Goal: Task Accomplishment & Management: Manage account settings

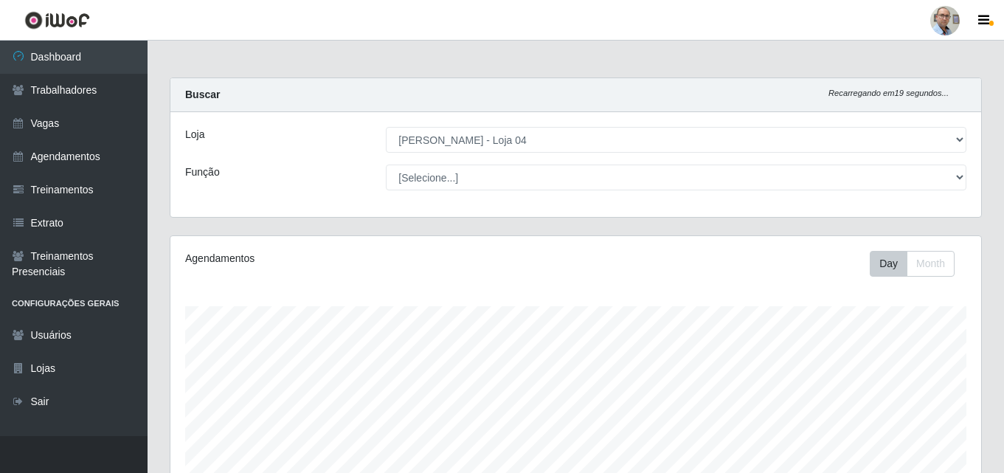
select select "251"
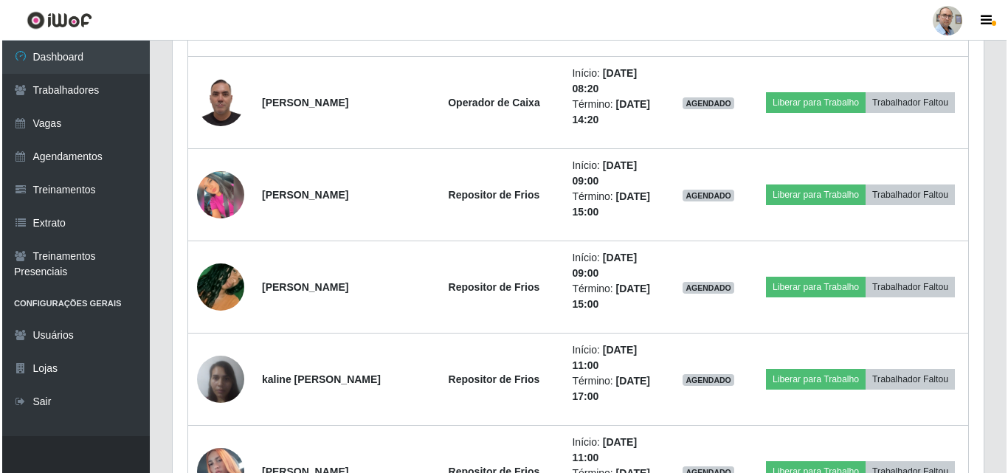
scroll to position [306, 811]
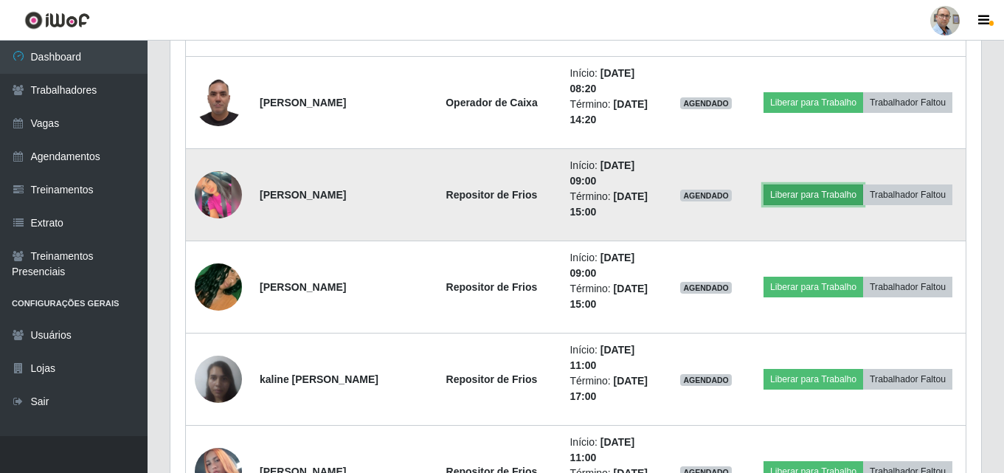
click at [789, 202] on button "Liberar para Trabalho" at bounding box center [813, 194] width 100 height 21
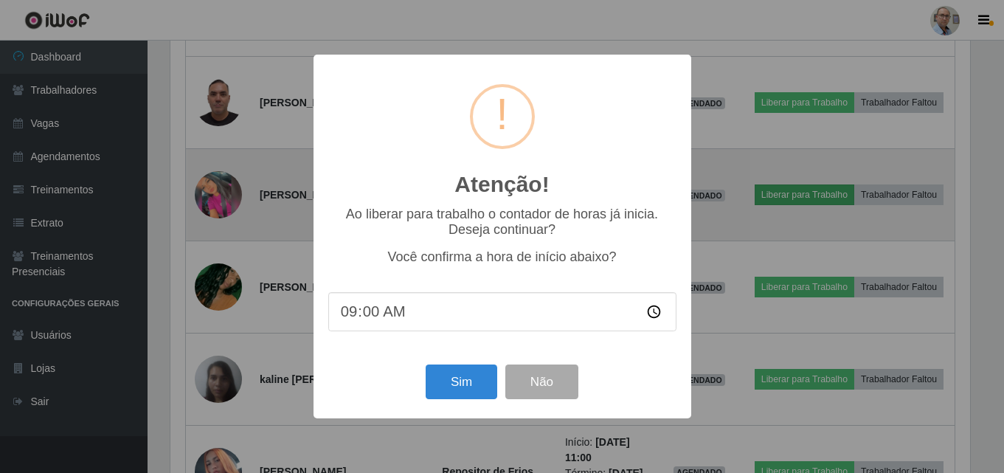
scroll to position [306, 803]
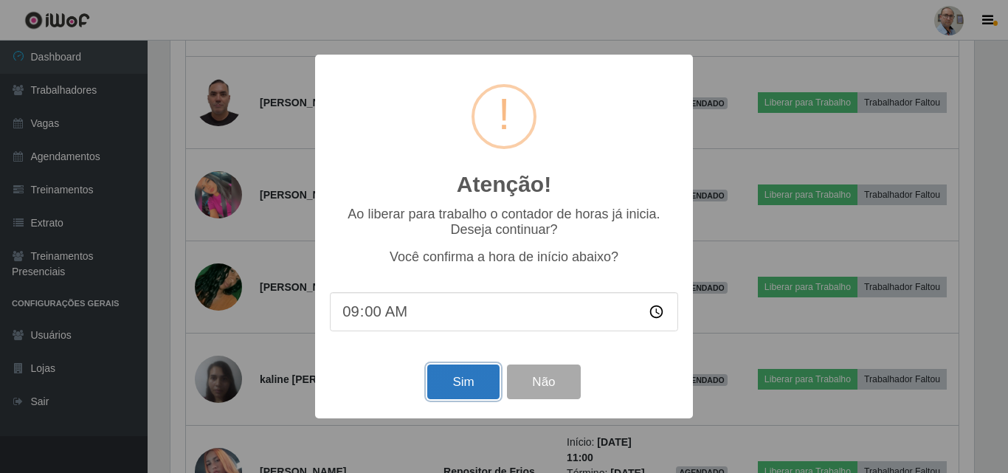
click at [472, 378] on button "Sim" at bounding box center [463, 381] width 72 height 35
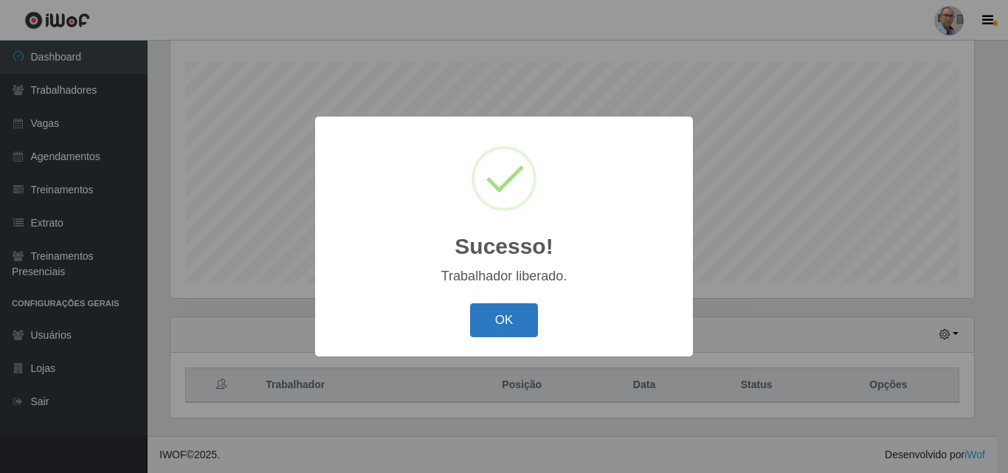
click at [508, 321] on button "OK" at bounding box center [504, 320] width 69 height 35
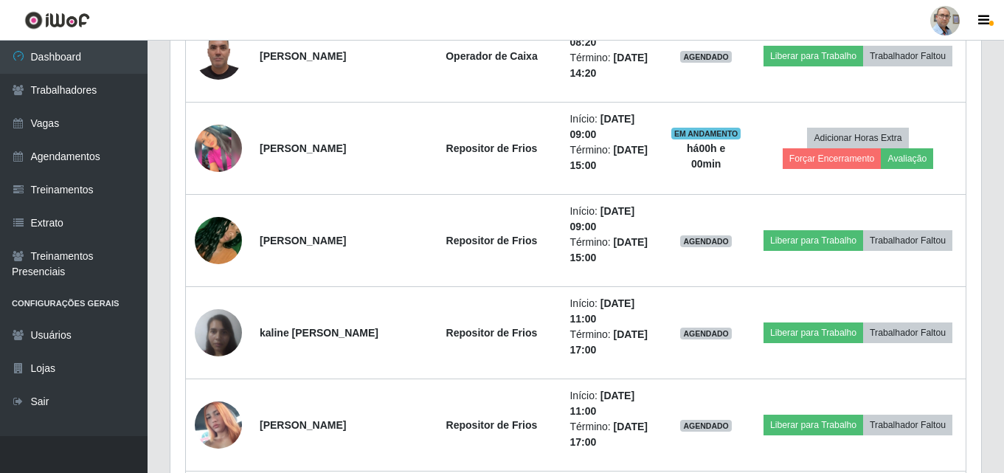
scroll to position [1793, 0]
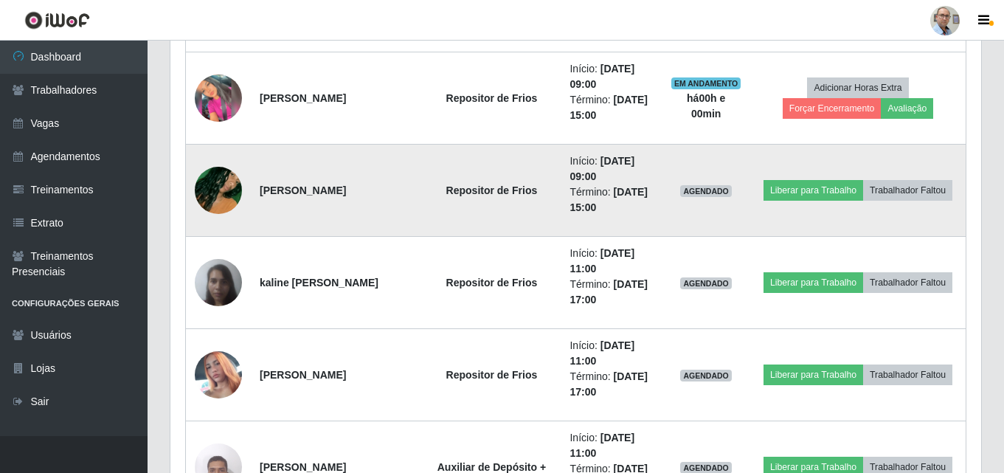
click at [231, 193] on img at bounding box center [218, 190] width 47 height 84
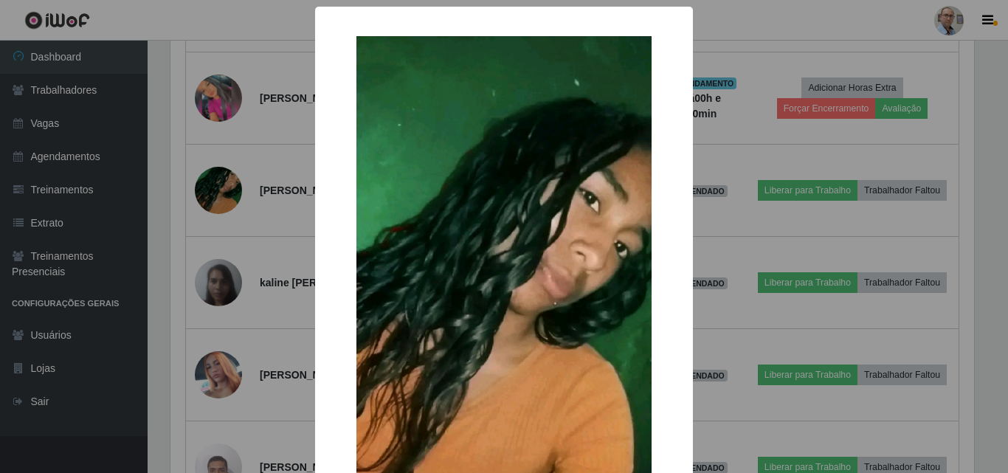
click at [330, 209] on div "×" at bounding box center [504, 298] width 348 height 554
click at [315, 215] on div "× OK Cancel" at bounding box center [504, 327] width 378 height 641
click at [292, 219] on div "× OK Cancel" at bounding box center [504, 236] width 1008 height 473
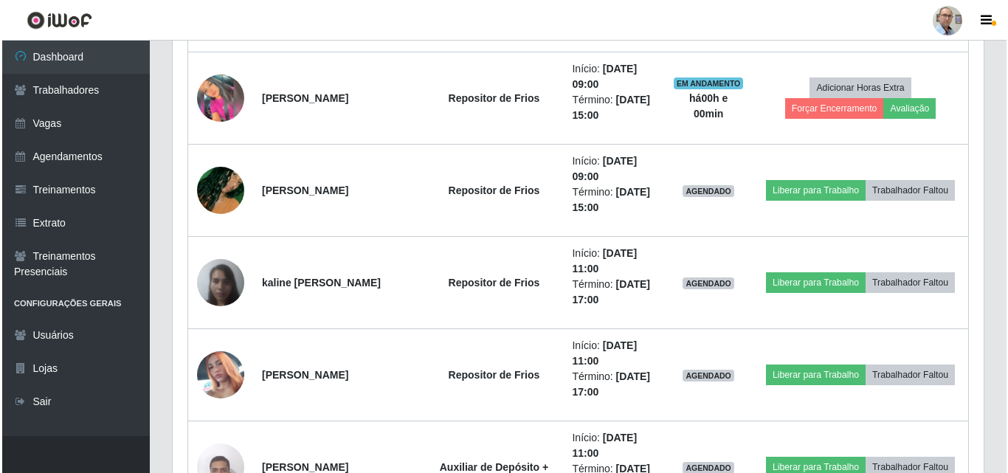
scroll to position [306, 811]
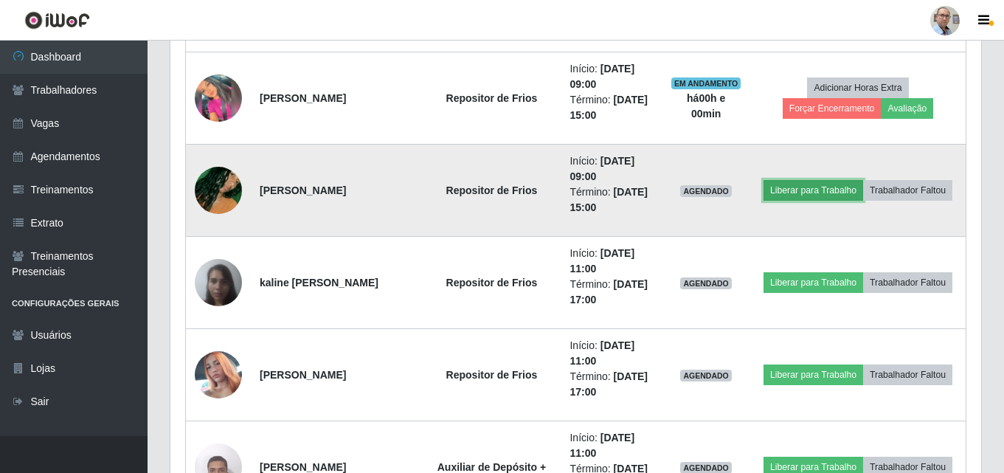
click at [797, 188] on button "Liberar para Trabalho" at bounding box center [813, 190] width 100 height 21
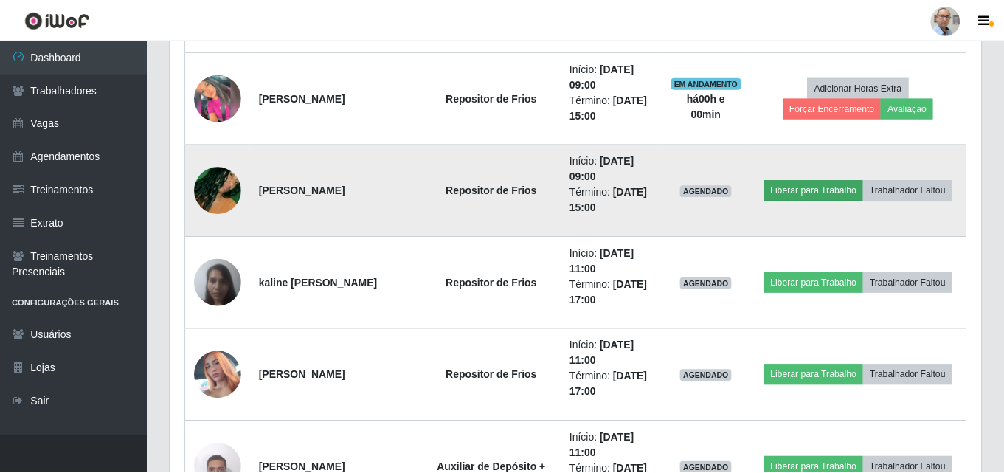
scroll to position [306, 803]
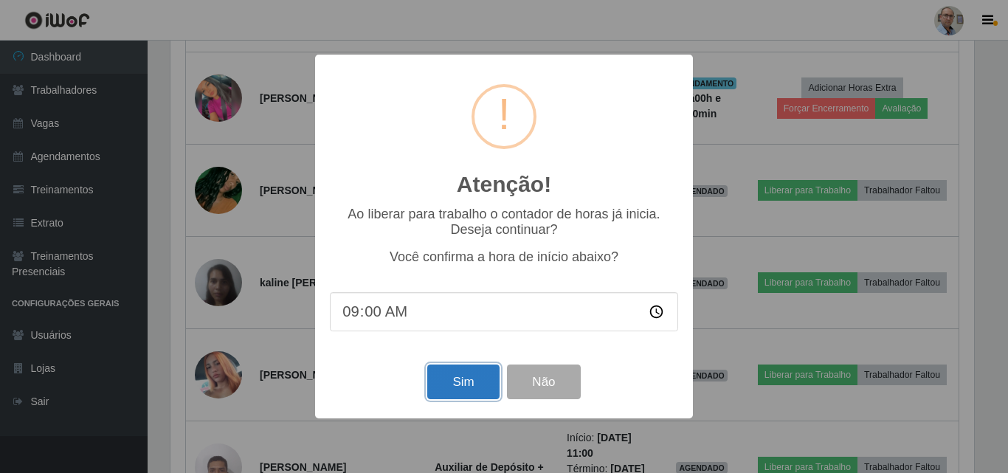
click at [465, 386] on button "Sim" at bounding box center [463, 381] width 72 height 35
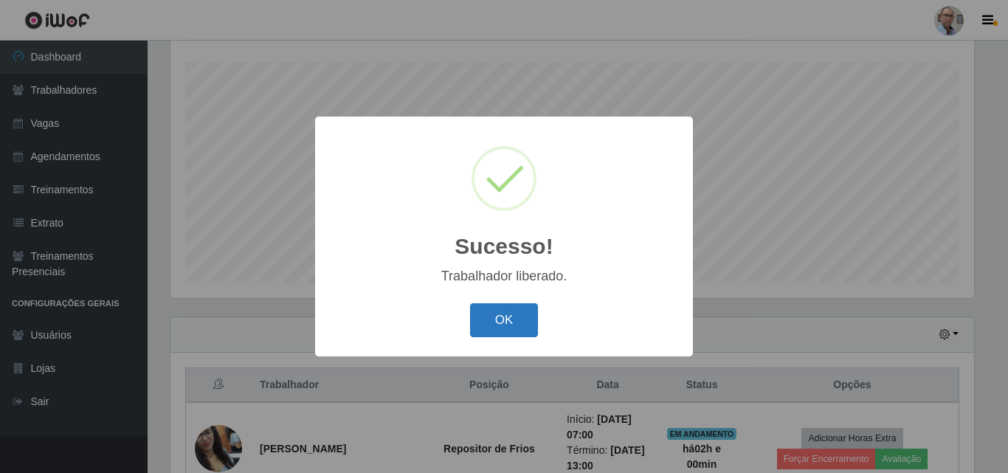
click at [502, 308] on button "OK" at bounding box center [504, 320] width 69 height 35
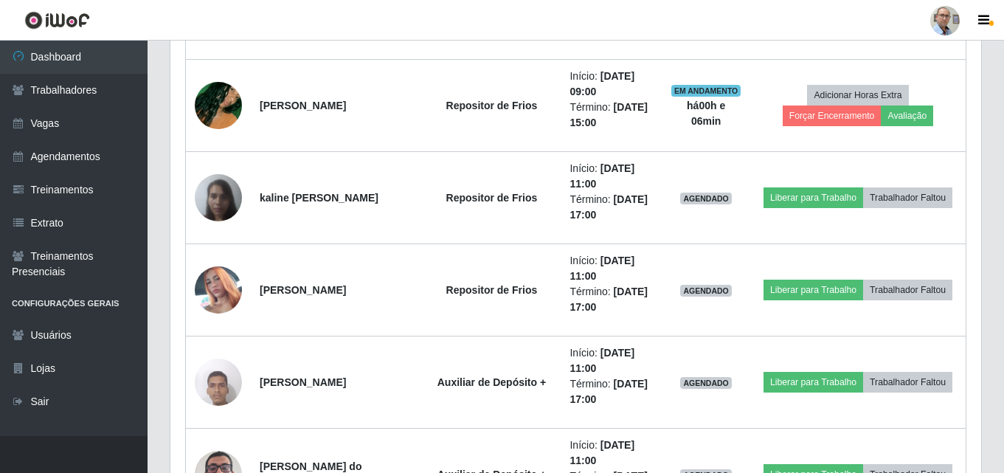
scroll to position [1620, 0]
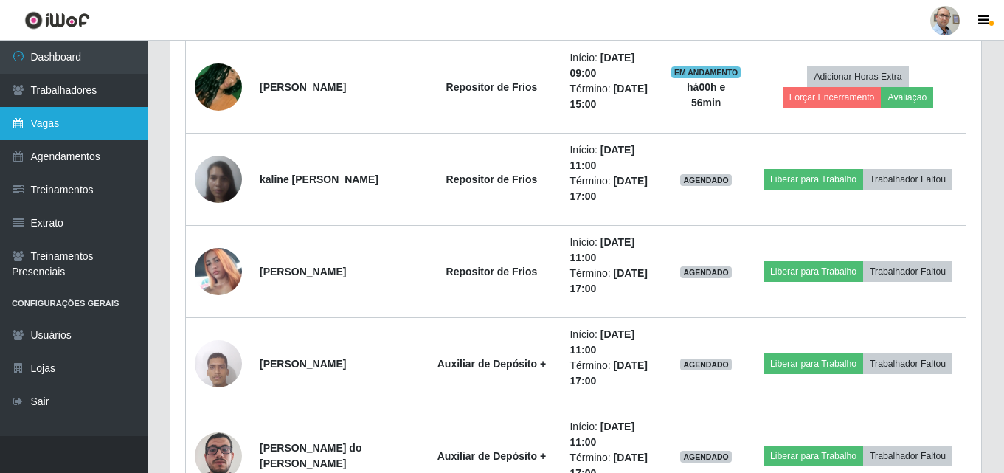
click at [58, 134] on link "Vagas" at bounding box center [74, 123] width 148 height 33
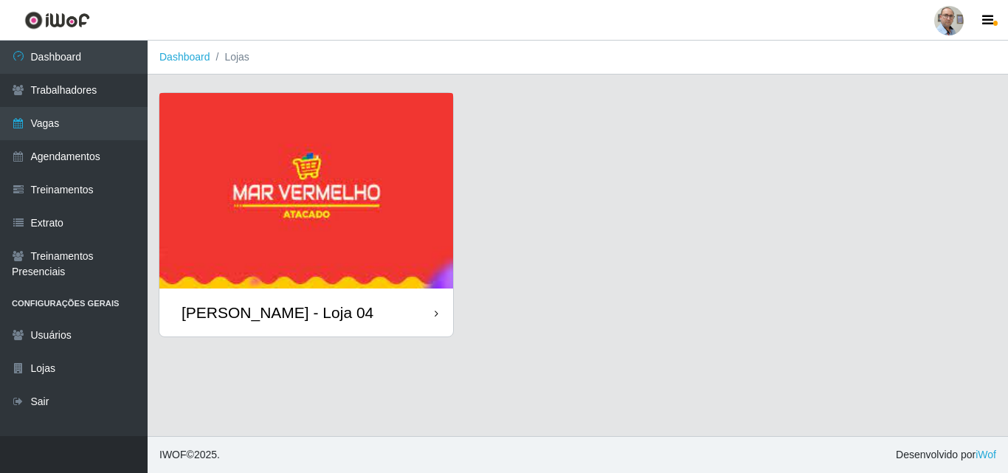
click at [282, 319] on div "[PERSON_NAME] - Loja 04" at bounding box center [277, 312] width 192 height 18
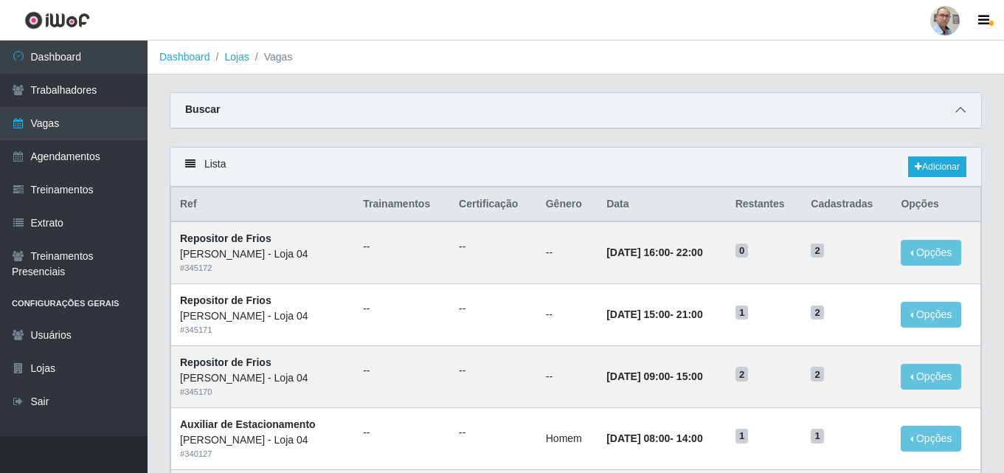
click at [962, 113] on icon at bounding box center [960, 110] width 10 height 10
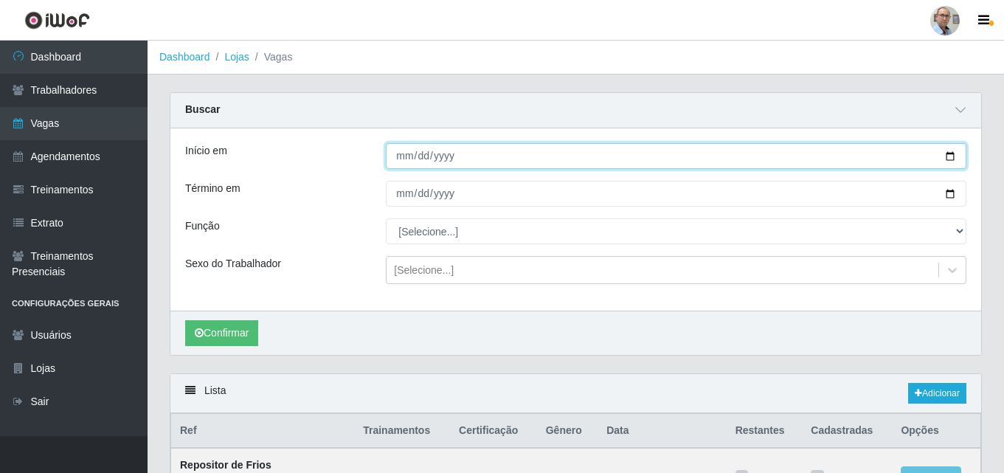
click at [954, 153] on input "Início em" at bounding box center [676, 156] width 580 height 26
type input "[DATE]"
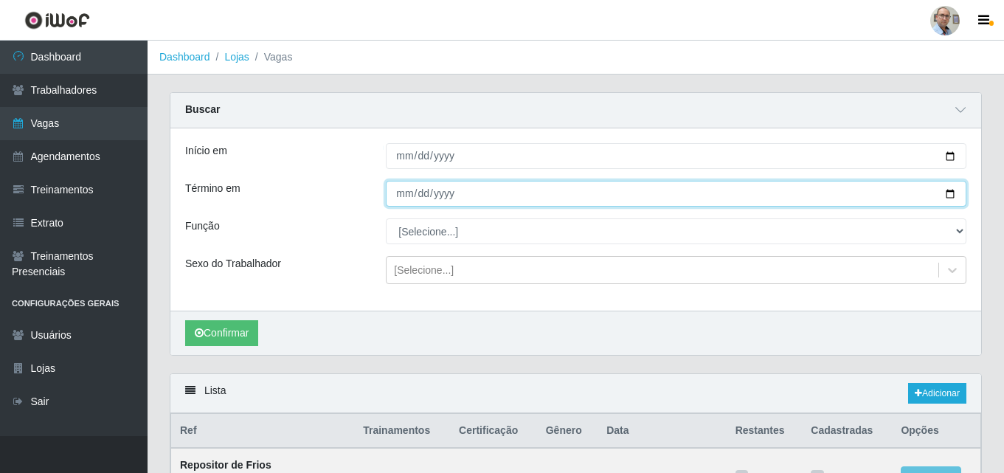
click at [946, 195] on input "Término em" at bounding box center [676, 194] width 580 height 26
type input "[DATE]"
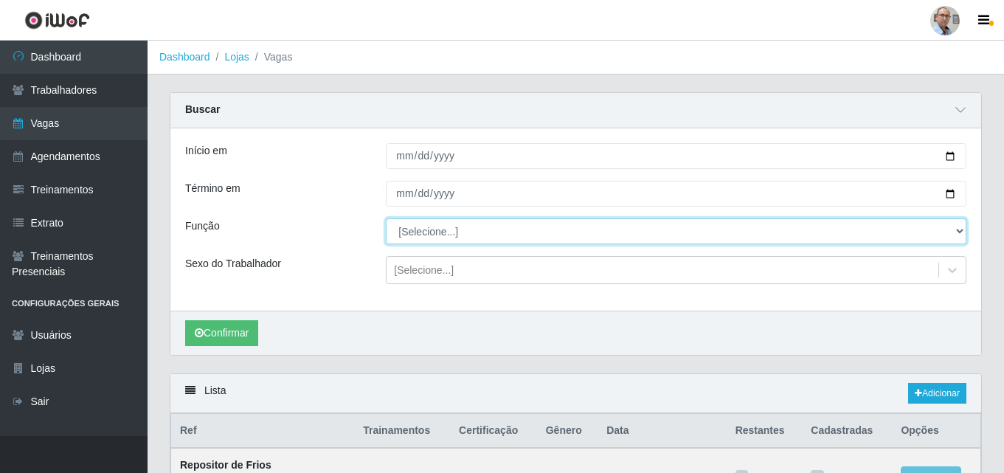
click at [432, 226] on select "[Selecione...] ASG ASG + ASG ++ Auxiliar de Depósito Auxiliar de Depósito + Aux…" at bounding box center [676, 231] width 580 height 26
select select "79"
click at [386, 219] on select "[Selecione...] ASG ASG + ASG ++ Auxiliar de Depósito Auxiliar de Depósito + Aux…" at bounding box center [676, 231] width 580 height 26
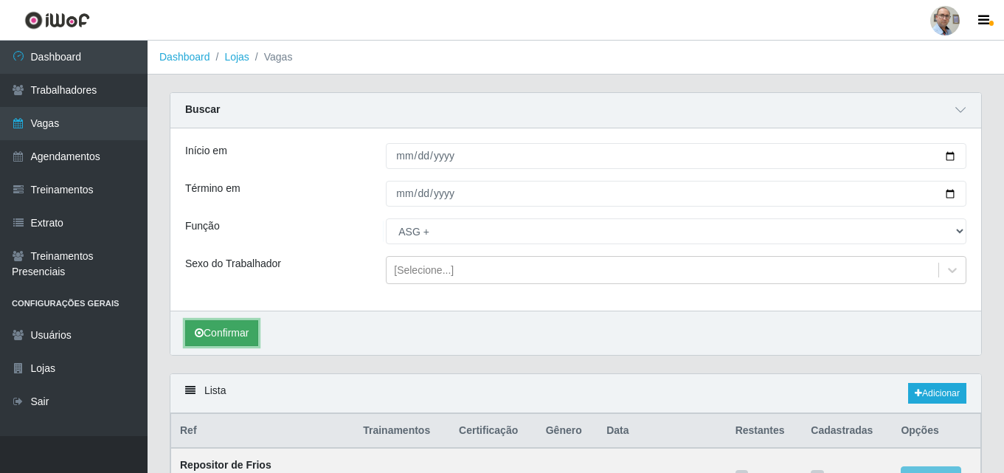
click at [238, 330] on button "Confirmar" at bounding box center [221, 333] width 73 height 26
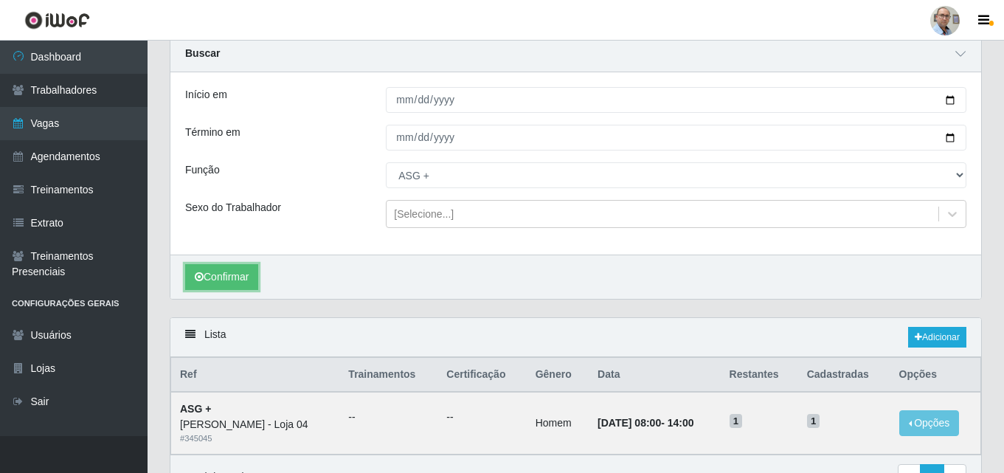
scroll to position [139, 0]
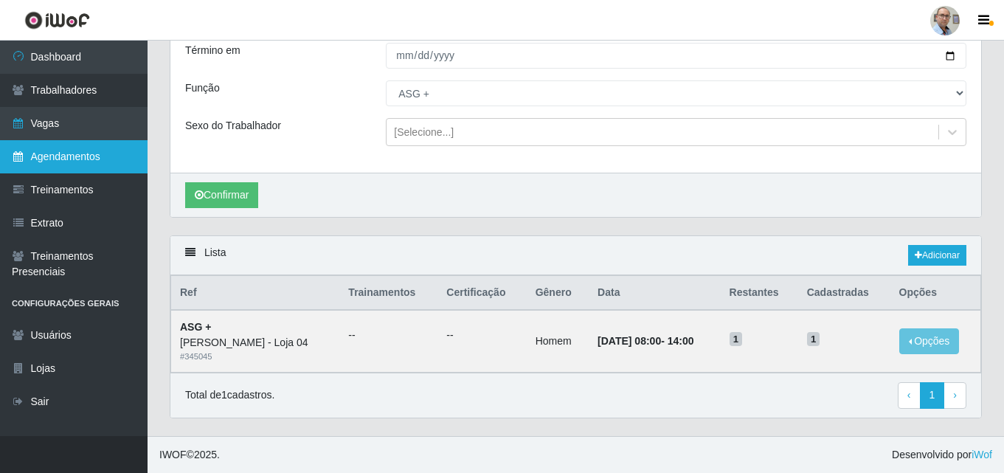
click at [51, 163] on link "Agendamentos" at bounding box center [74, 156] width 148 height 33
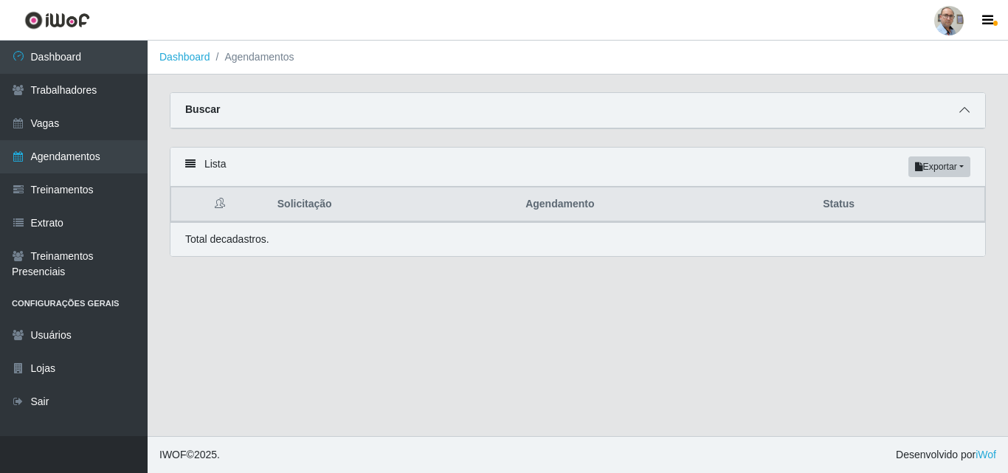
click at [960, 115] on icon at bounding box center [964, 110] width 10 height 10
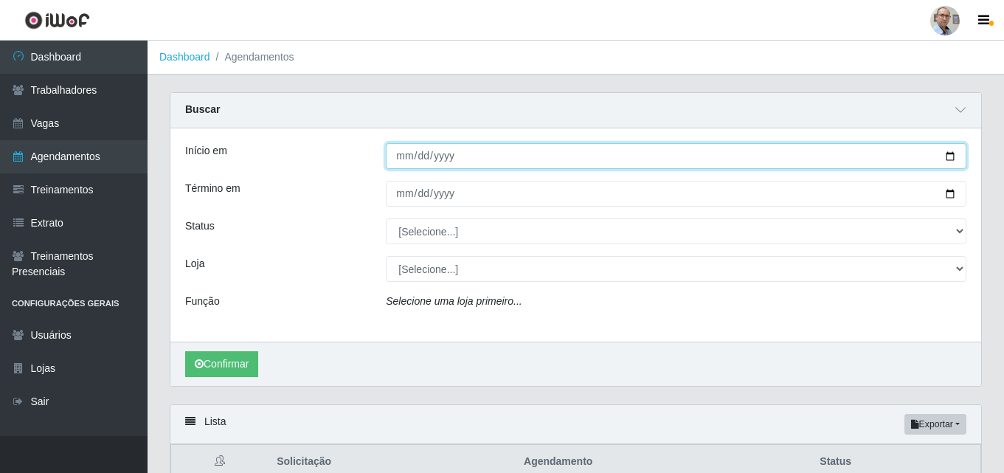
click at [949, 156] on input "Início em" at bounding box center [676, 156] width 580 height 26
type input "[DATE]"
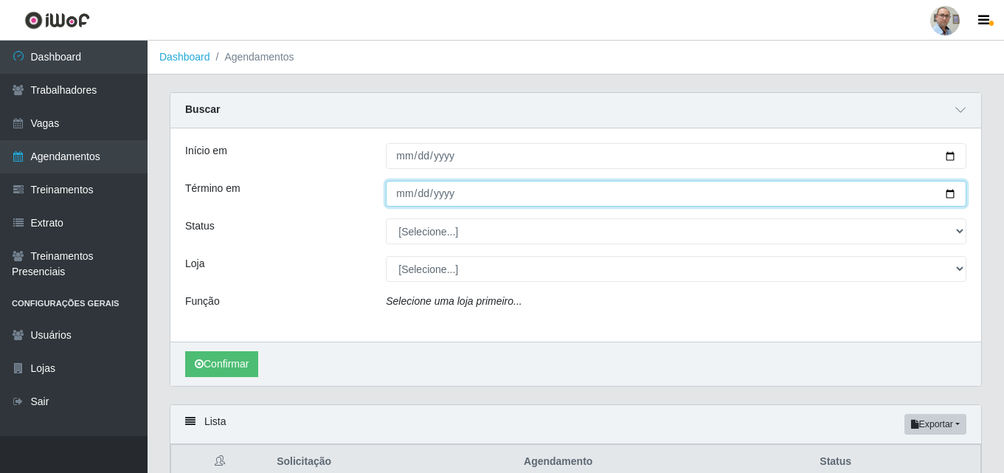
click at [946, 198] on input "Término em" at bounding box center [676, 194] width 580 height 26
type input "[DATE]"
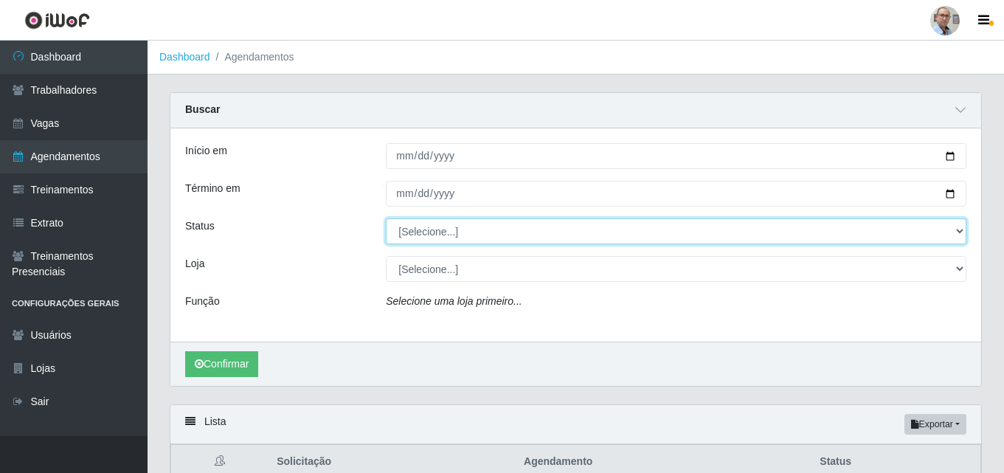
click at [426, 225] on select "[Selecione...] AGENDADO AGUARDANDO LIBERAR EM ANDAMENTO EM REVISÃO FINALIZADO C…" at bounding box center [676, 231] width 580 height 26
select select "CANCELADO"
click at [386, 219] on select "[Selecione...] AGENDADO AGUARDANDO LIBERAR EM ANDAMENTO EM REVISÃO FINALIZADO C…" at bounding box center [676, 231] width 580 height 26
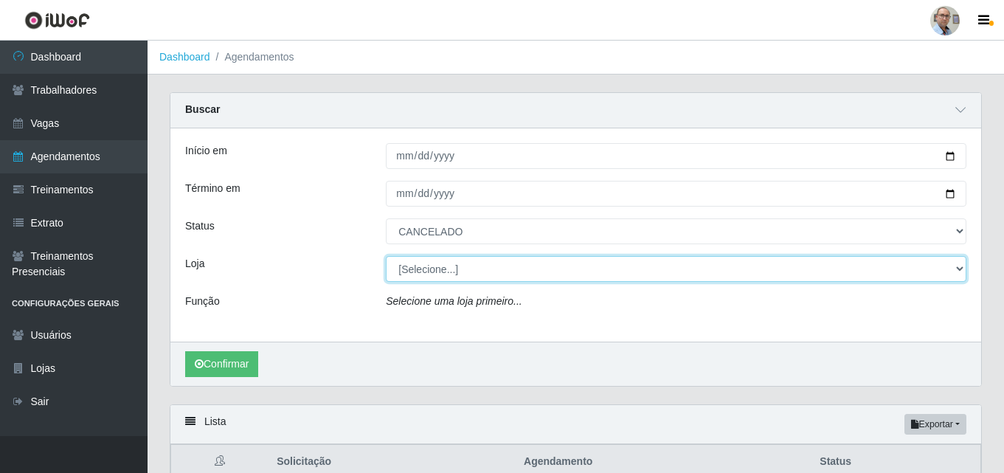
click at [424, 268] on select "[Selecione...] Mar Vermelho - Loja 04" at bounding box center [676, 269] width 580 height 26
select select "251"
click at [386, 257] on select "[Selecione...] Mar Vermelho - Loja 04" at bounding box center [676, 269] width 580 height 26
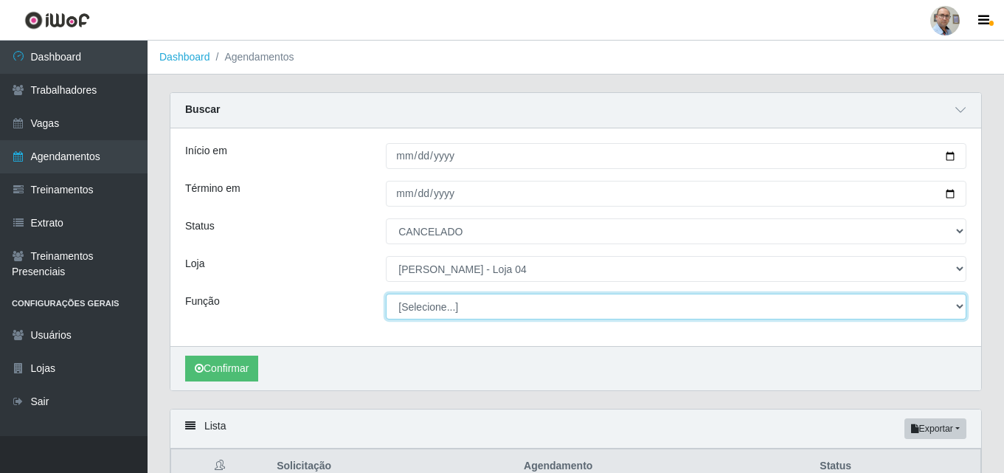
click at [443, 301] on select "[Selecione...] ASG ASG + ASG ++ Auxiliar de Depósito Auxiliar de Depósito + Aux…" at bounding box center [676, 307] width 580 height 26
select select "79"
click at [386, 294] on select "[Selecione...] ASG ASG + ASG ++ Auxiliar de Depósito Auxiliar de Depósito + Aux…" at bounding box center [676, 307] width 580 height 26
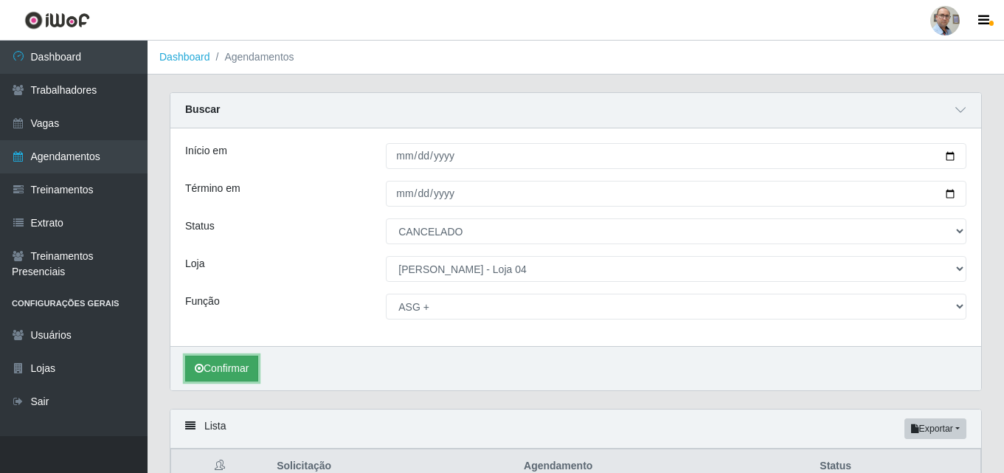
click at [238, 358] on button "Confirmar" at bounding box center [221, 369] width 73 height 26
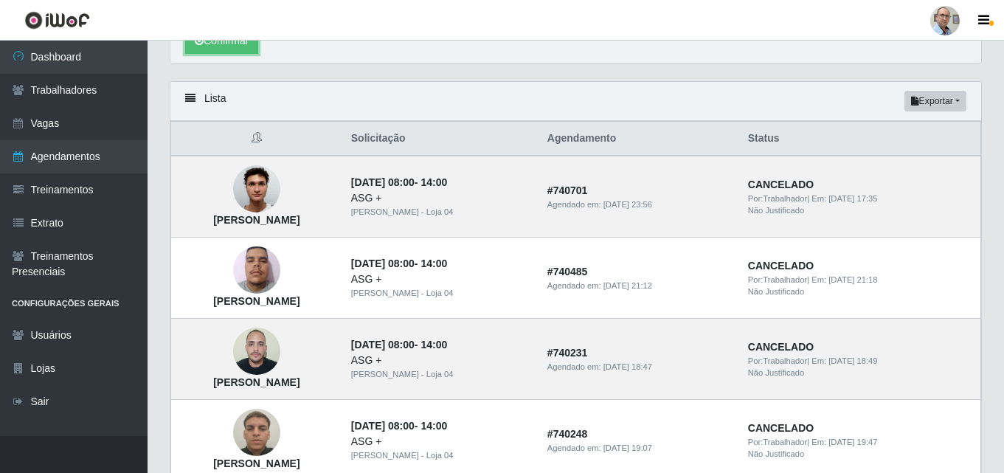
scroll to position [363, 0]
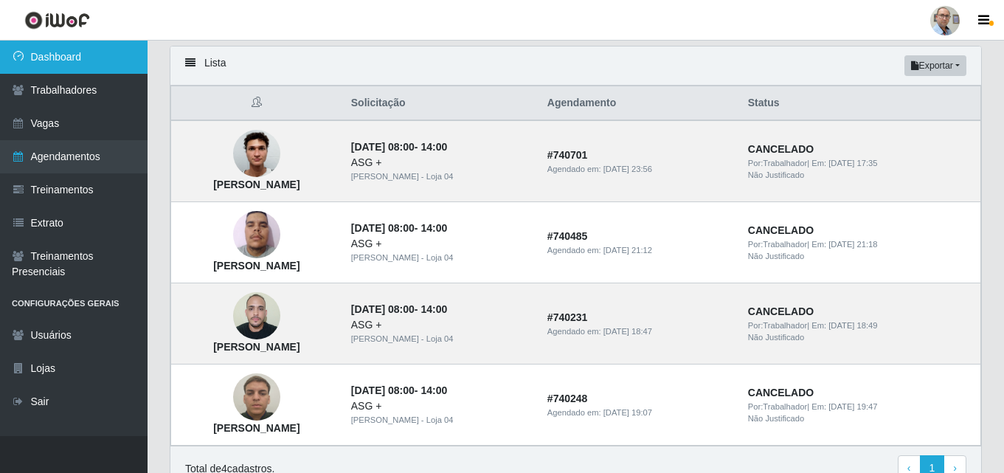
click at [63, 52] on link "Dashboard" at bounding box center [74, 57] width 148 height 33
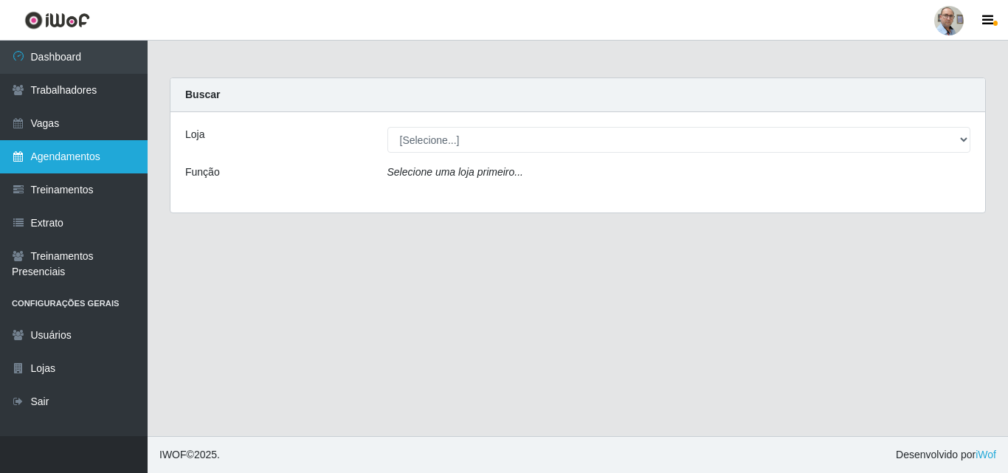
click at [72, 154] on link "Agendamentos" at bounding box center [74, 156] width 148 height 33
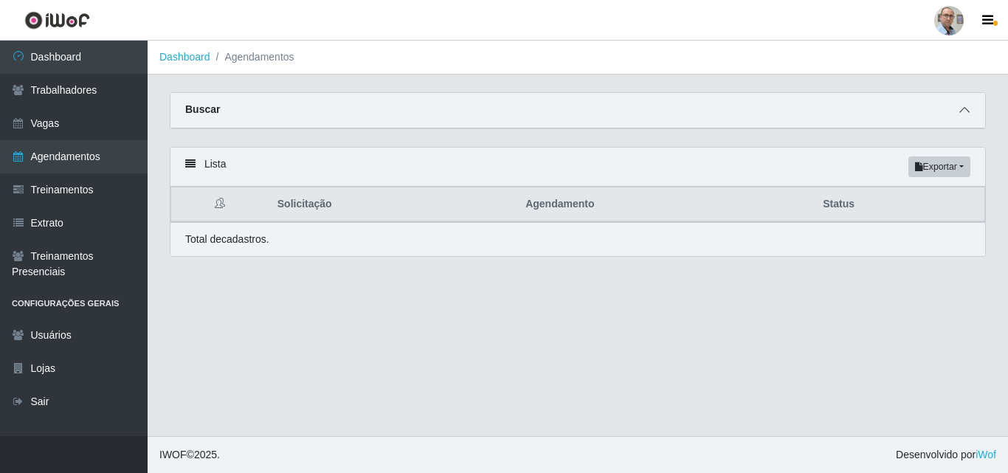
click at [961, 115] on icon at bounding box center [964, 110] width 10 height 10
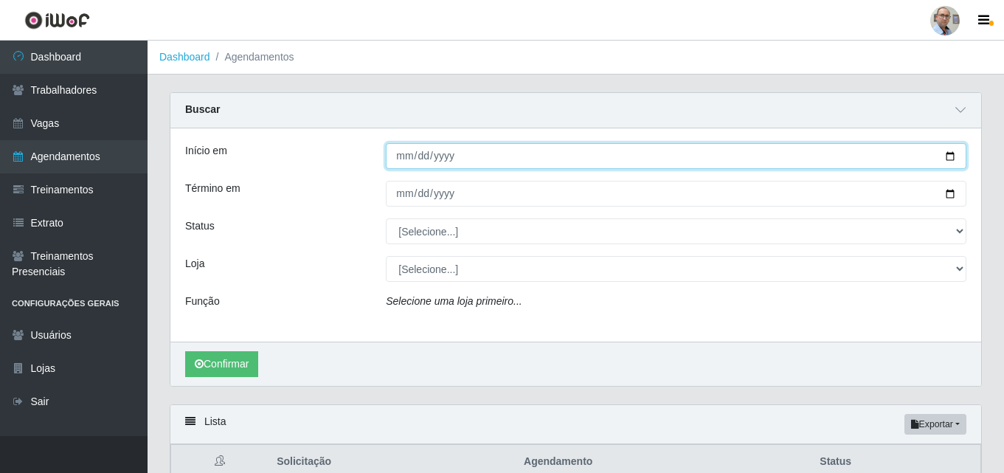
click at [950, 157] on input "Início em" at bounding box center [676, 156] width 580 height 26
type input "[DATE]"
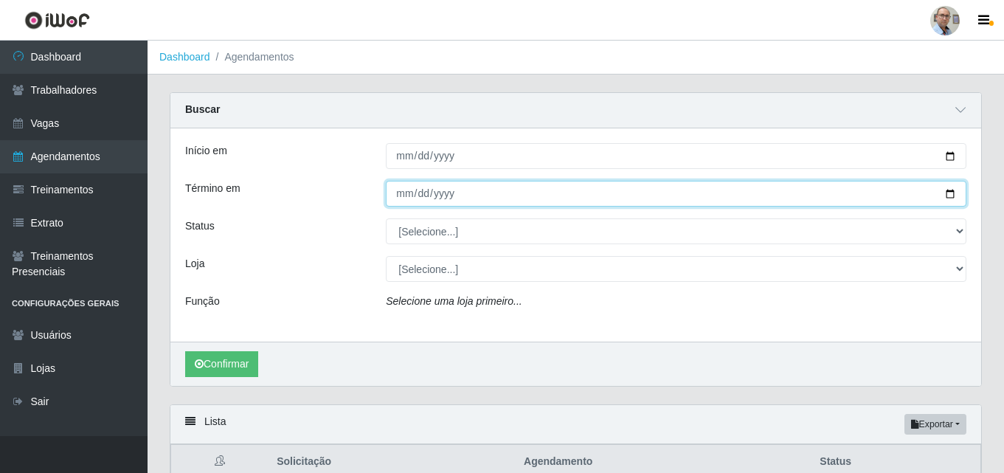
click at [946, 191] on input "Término em" at bounding box center [676, 194] width 580 height 26
type input "[DATE]"
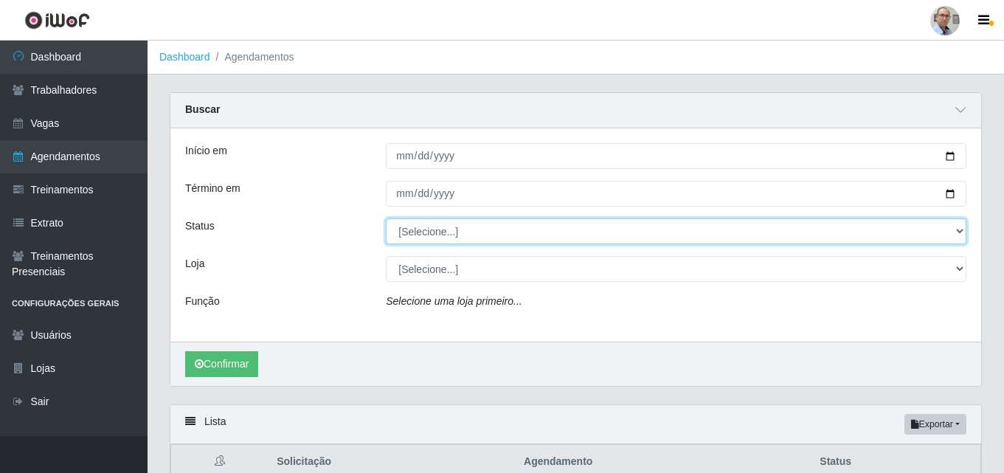
click at [476, 229] on select "[Selecione...] AGENDADO AGUARDANDO LIBERAR EM ANDAMENTO EM REVISÃO FINALIZADO C…" at bounding box center [676, 231] width 580 height 26
select select "CANCELADO"
click at [386, 219] on select "[Selecione...] AGENDADO AGUARDANDO LIBERAR EM ANDAMENTO EM REVISÃO FINALIZADO C…" at bounding box center [676, 231] width 580 height 26
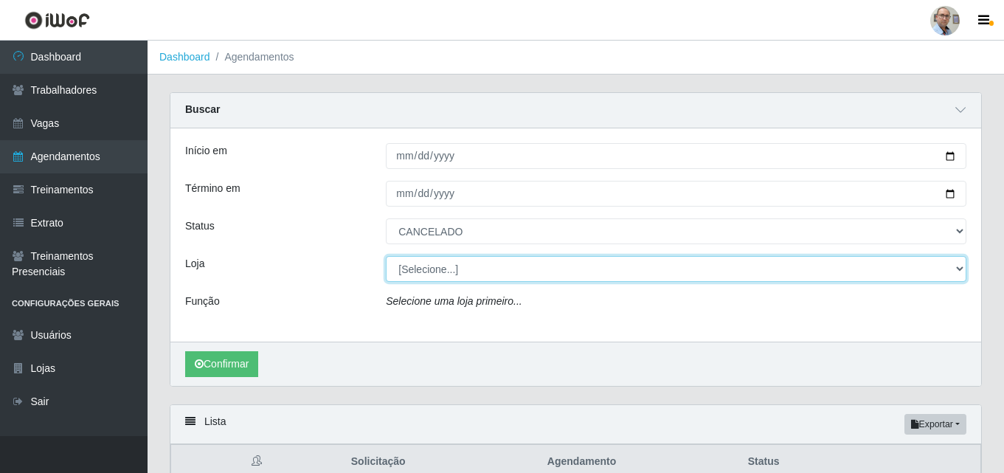
click at [426, 269] on select "[Selecione...] Mar Vermelho - Loja 04" at bounding box center [676, 269] width 580 height 26
select select "251"
click at [386, 257] on select "[Selecione...] Mar Vermelho - Loja 04" at bounding box center [676, 269] width 580 height 26
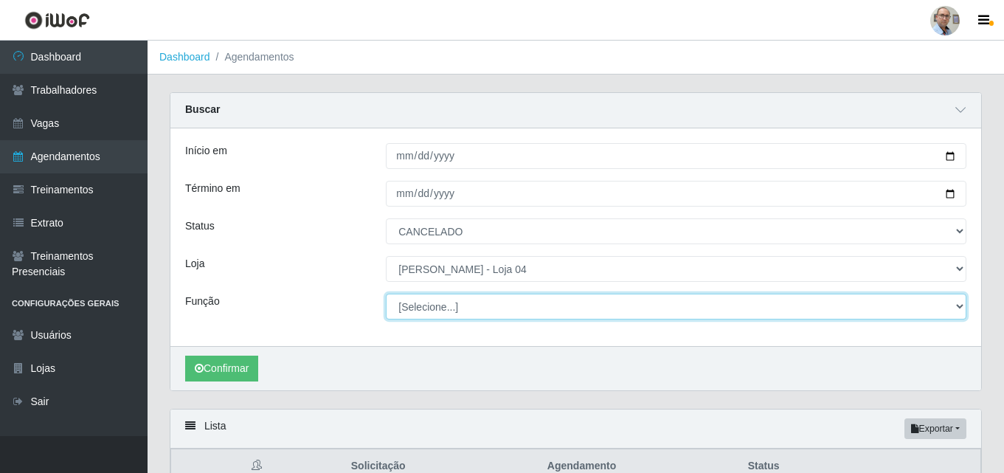
click at [437, 311] on select "[Selecione...] ASG ASG + ASG ++ Auxiliar de Depósito Auxiliar de Depósito + Aux…" at bounding box center [676, 307] width 580 height 26
select select "79"
click at [386, 294] on select "[Selecione...] ASG ASG + ASG ++ Auxiliar de Depósito Auxiliar de Depósito + Aux…" at bounding box center [676, 307] width 580 height 26
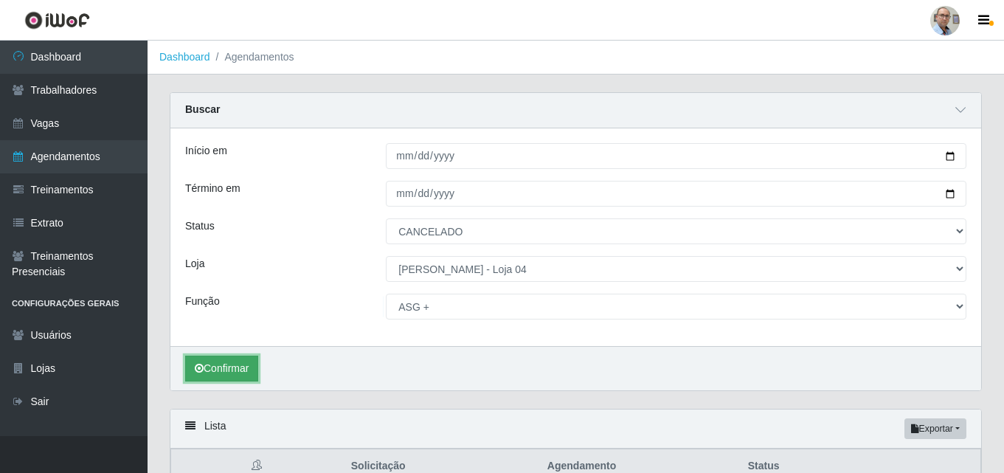
click at [235, 374] on button "Confirmar" at bounding box center [221, 369] width 73 height 26
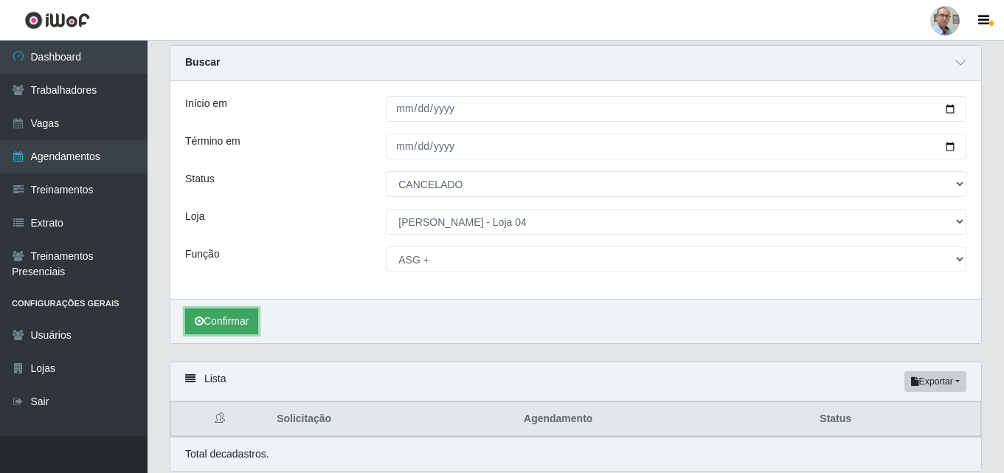
scroll to position [101, 0]
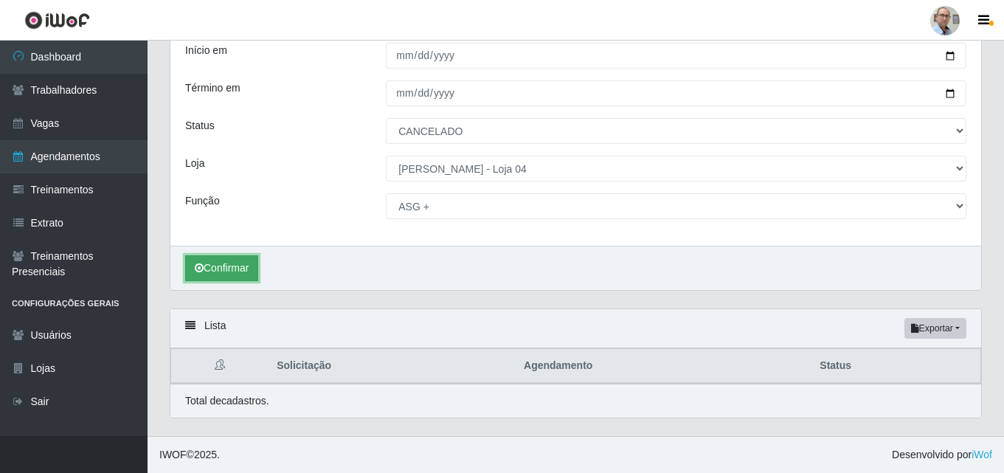
click at [218, 265] on button "Confirmar" at bounding box center [221, 268] width 73 height 26
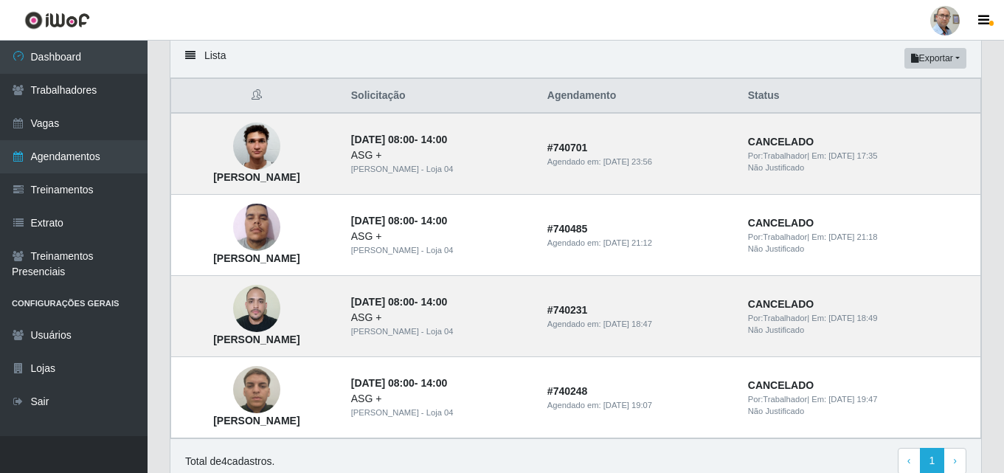
scroll to position [396, 0]
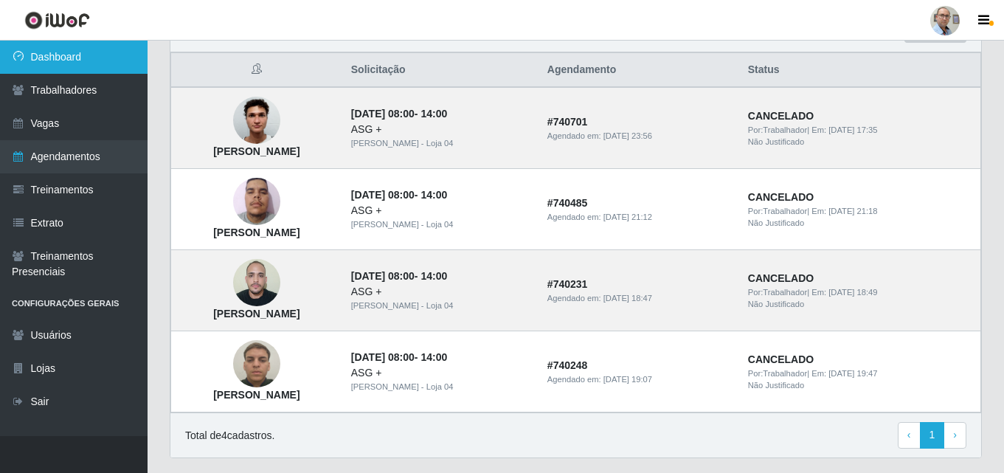
click at [38, 62] on link "Dashboard" at bounding box center [74, 57] width 148 height 33
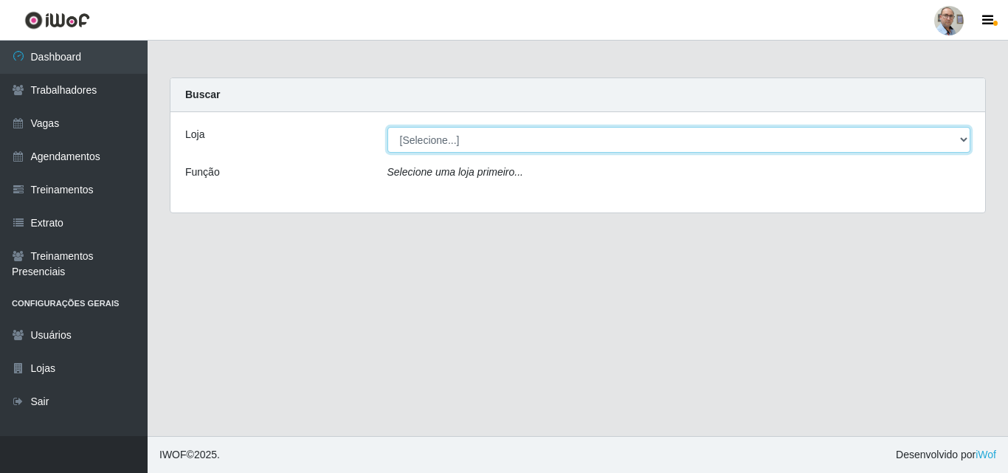
click at [448, 142] on select "[Selecione...] Mar Vermelho - Loja 04" at bounding box center [678, 140] width 583 height 26
select select "251"
click at [387, 127] on select "[Selecione...] Mar Vermelho - Loja 04" at bounding box center [678, 140] width 583 height 26
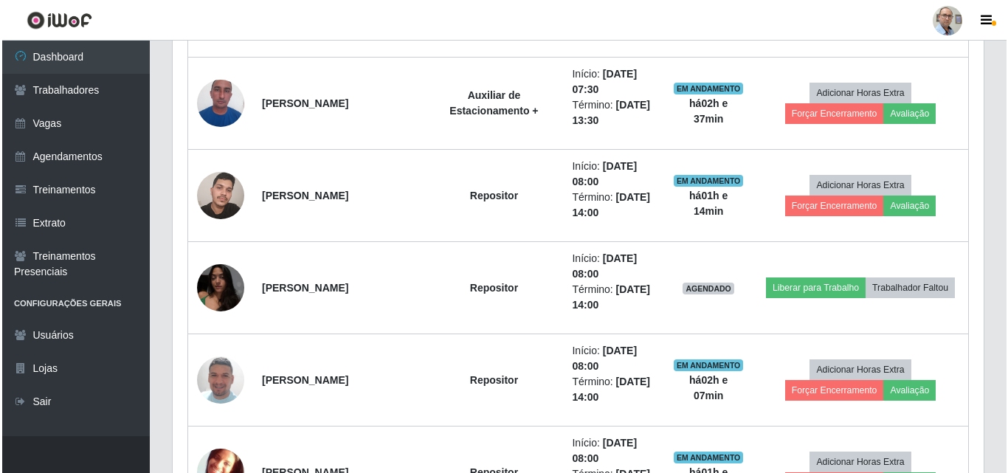
scroll to position [811, 0]
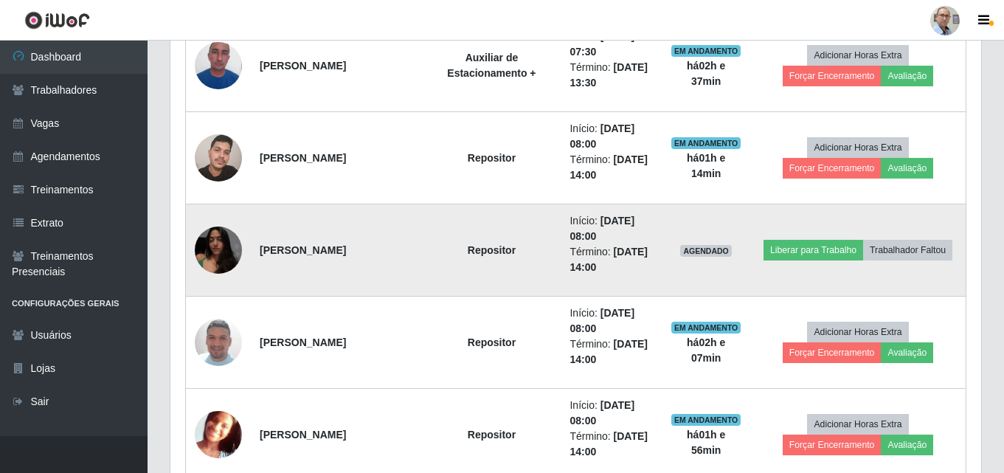
click at [207, 243] on img at bounding box center [218, 249] width 47 height 63
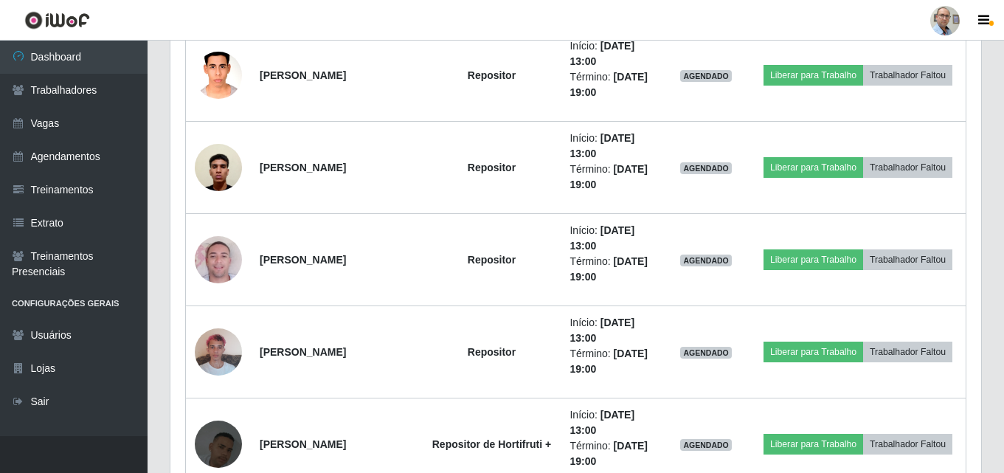
scroll to position [3102, 0]
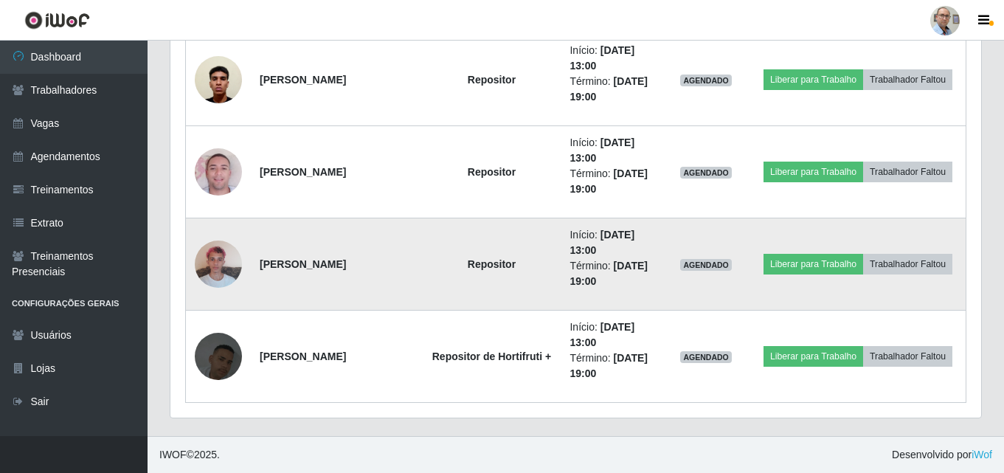
click at [212, 263] on img at bounding box center [218, 263] width 47 height 63
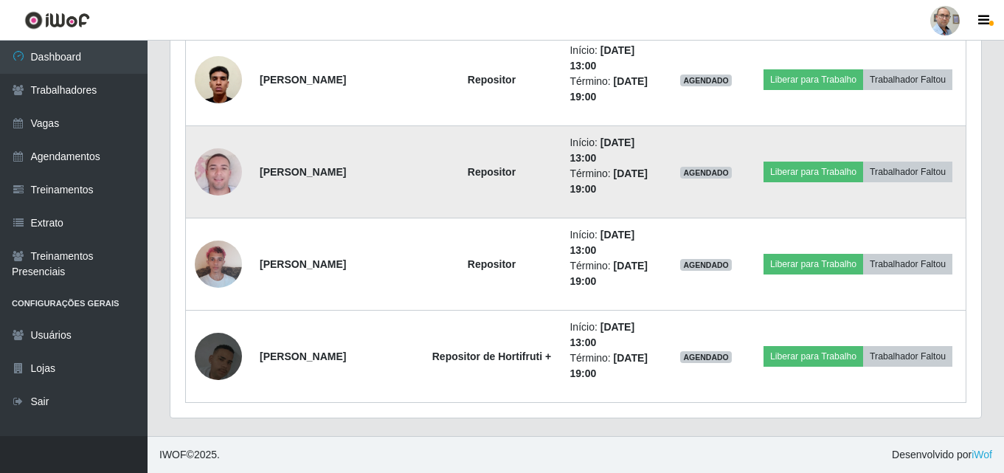
click at [216, 155] on img at bounding box center [218, 172] width 47 height 84
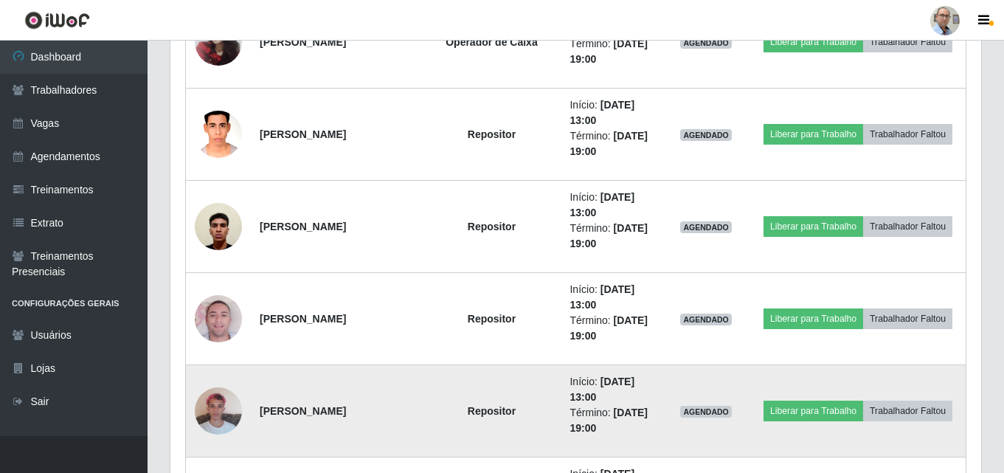
scroll to position [2955, 0]
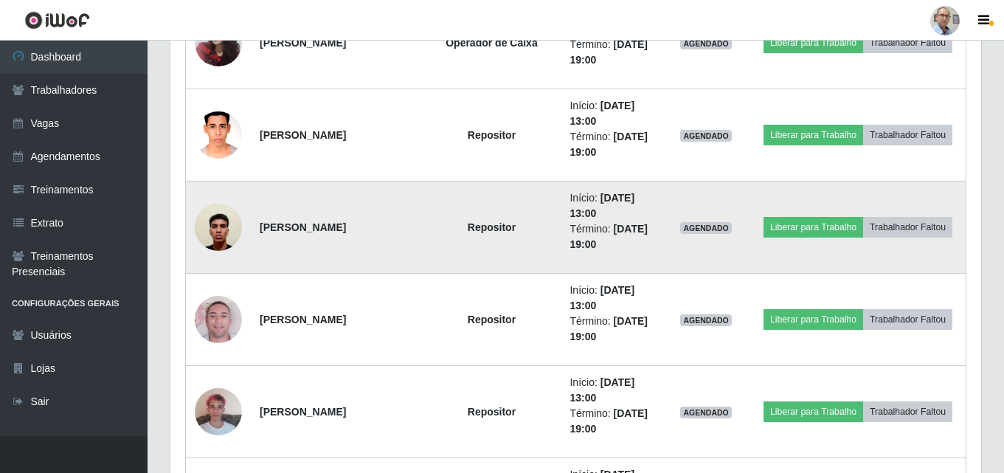
click at [201, 217] on img at bounding box center [218, 226] width 47 height 63
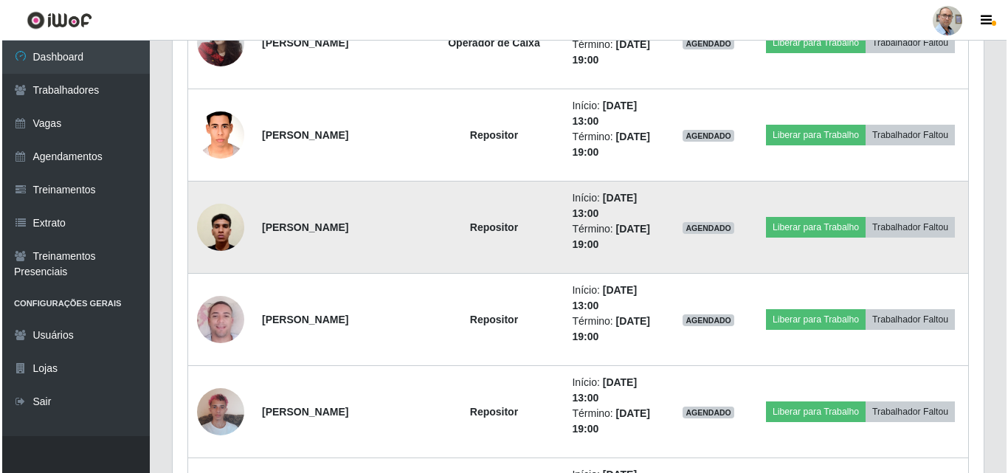
scroll to position [2881, 0]
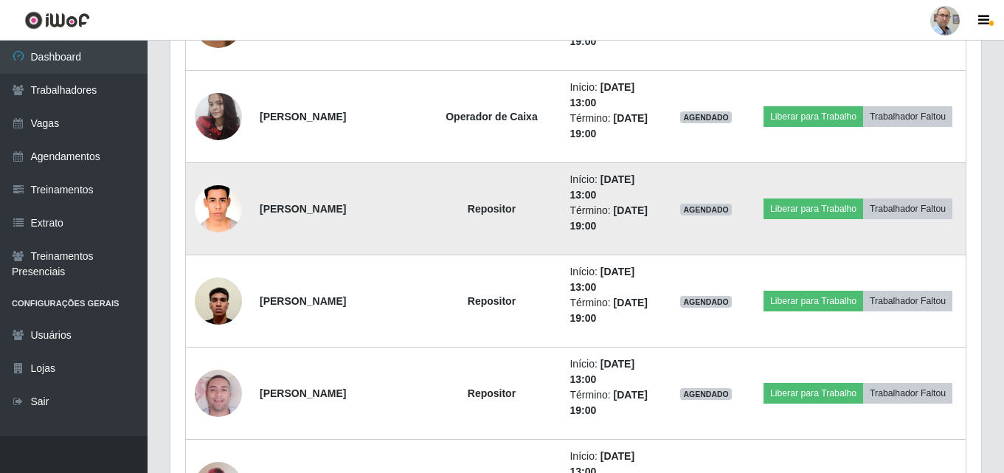
click at [223, 204] on img at bounding box center [218, 208] width 47 height 63
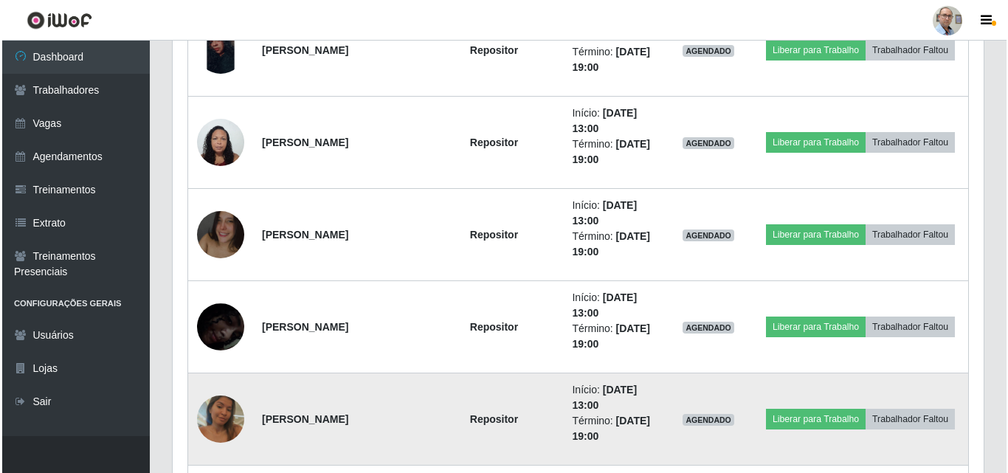
scroll to position [2512, 0]
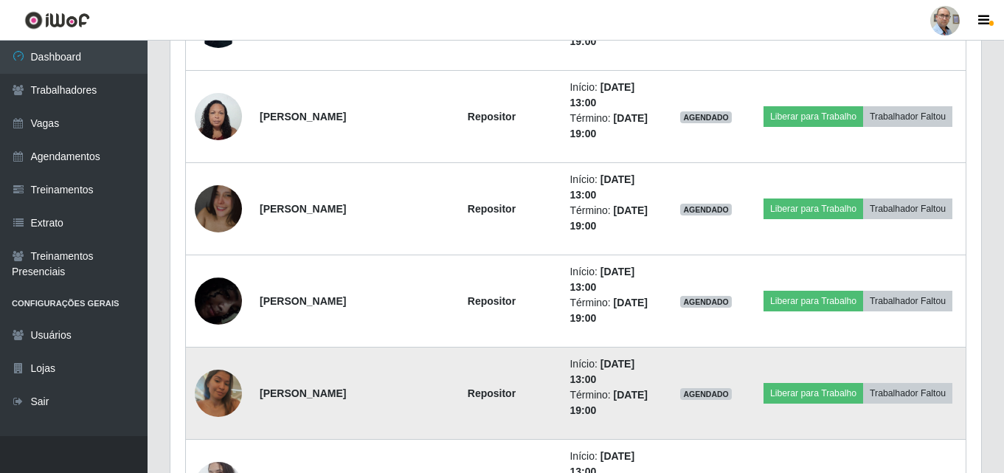
click at [216, 389] on img at bounding box center [218, 393] width 47 height 84
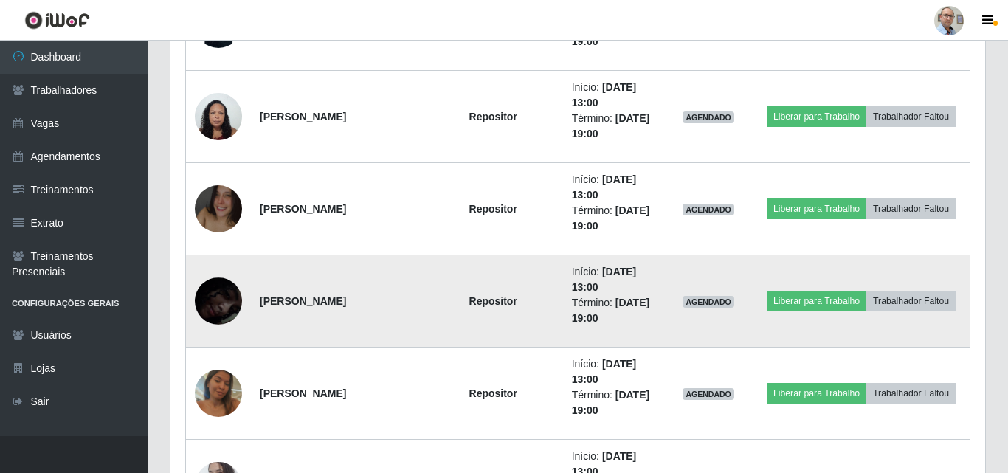
scroll to position [306, 811]
click at [215, 299] on img at bounding box center [218, 301] width 47 height 103
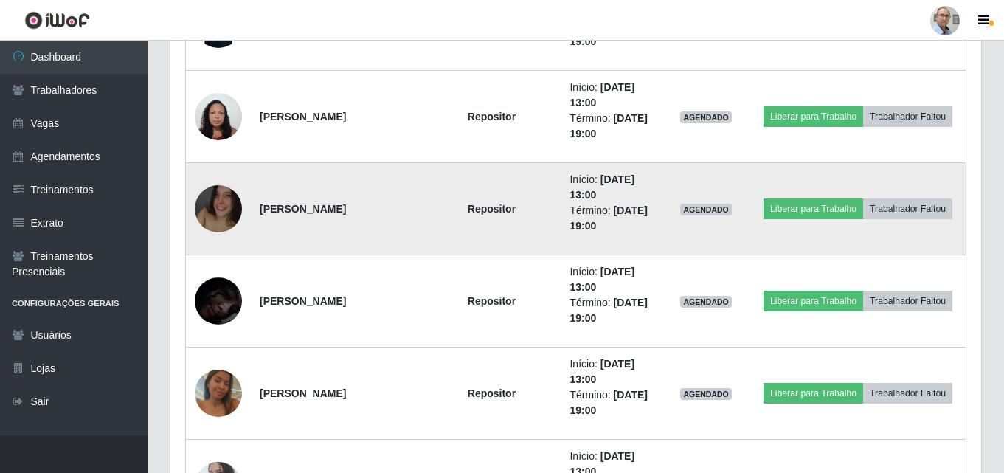
click at [218, 210] on img at bounding box center [218, 209] width 47 height 84
click at [209, 193] on img at bounding box center [218, 209] width 47 height 84
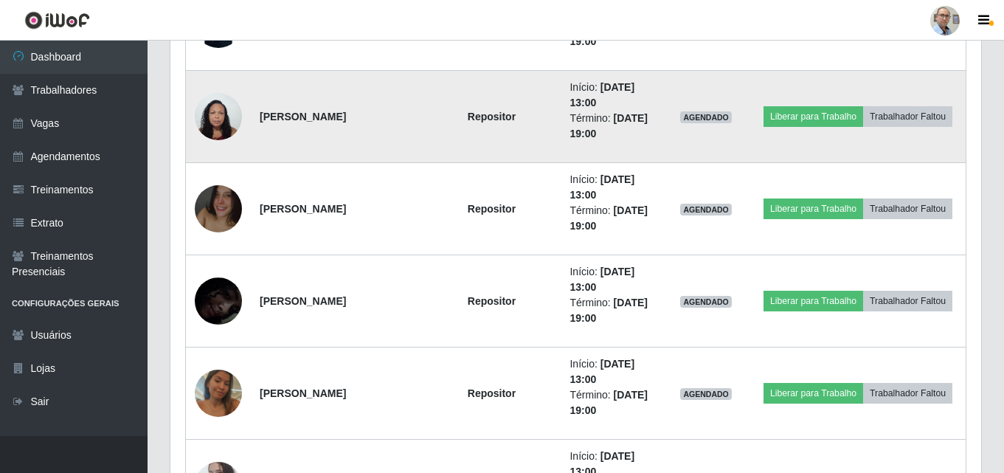
click at [221, 111] on img at bounding box center [218, 116] width 47 height 63
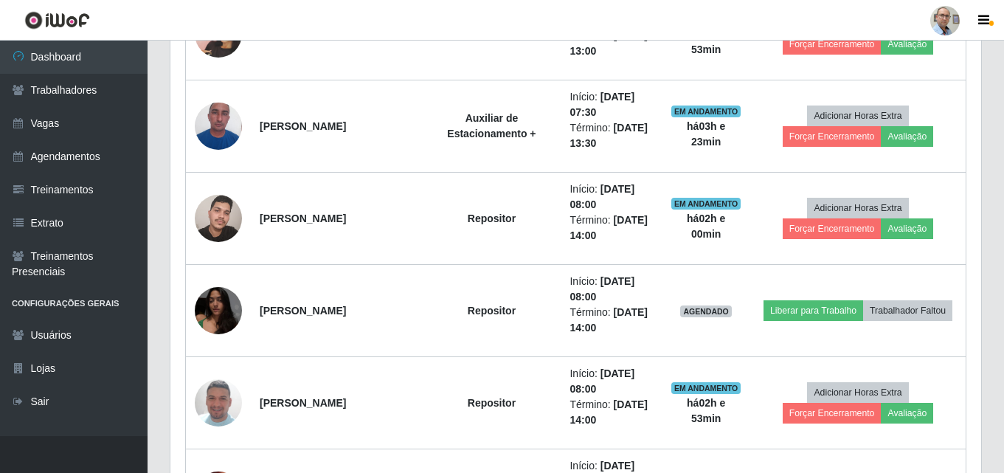
scroll to position [890, 0]
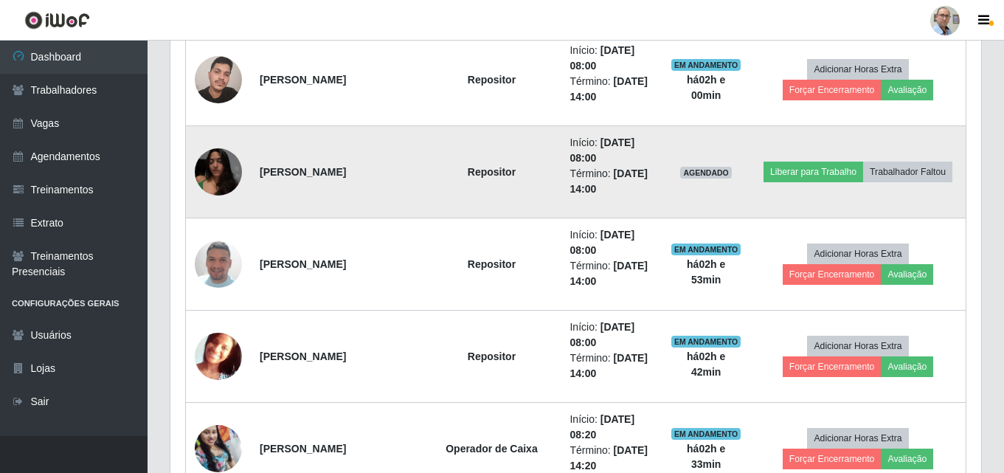
click at [235, 159] on img at bounding box center [218, 171] width 47 height 63
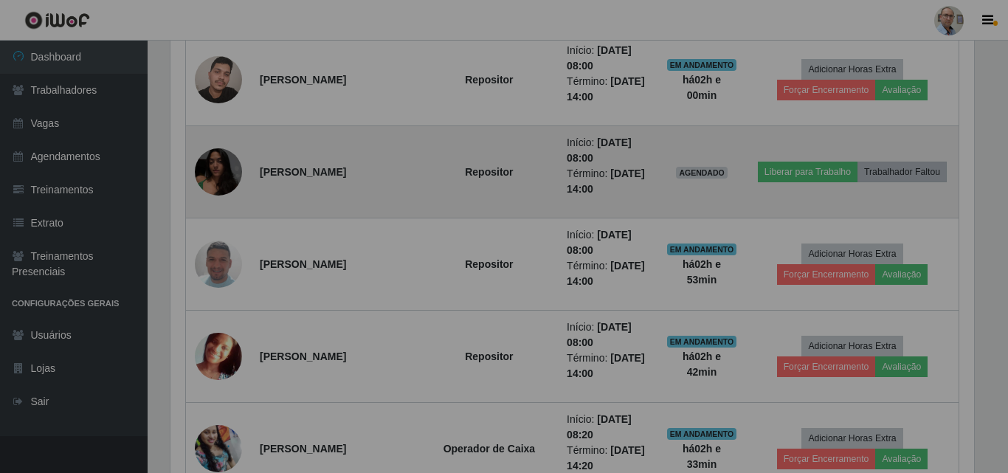
scroll to position [306, 811]
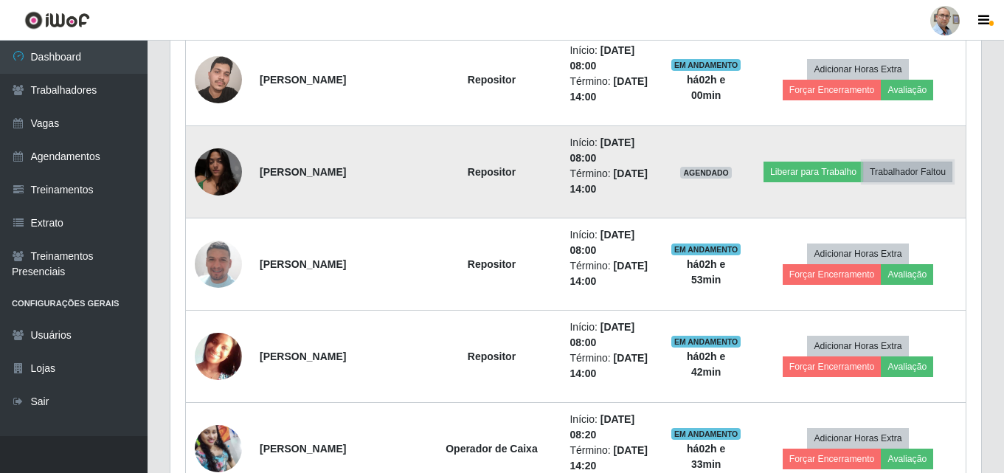
click at [903, 163] on button "Trabalhador Faltou" at bounding box center [907, 172] width 89 height 21
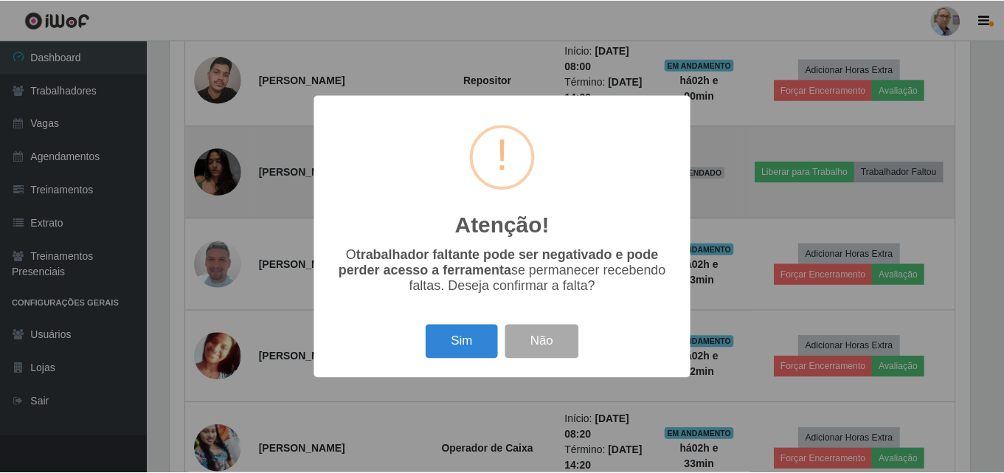
scroll to position [306, 803]
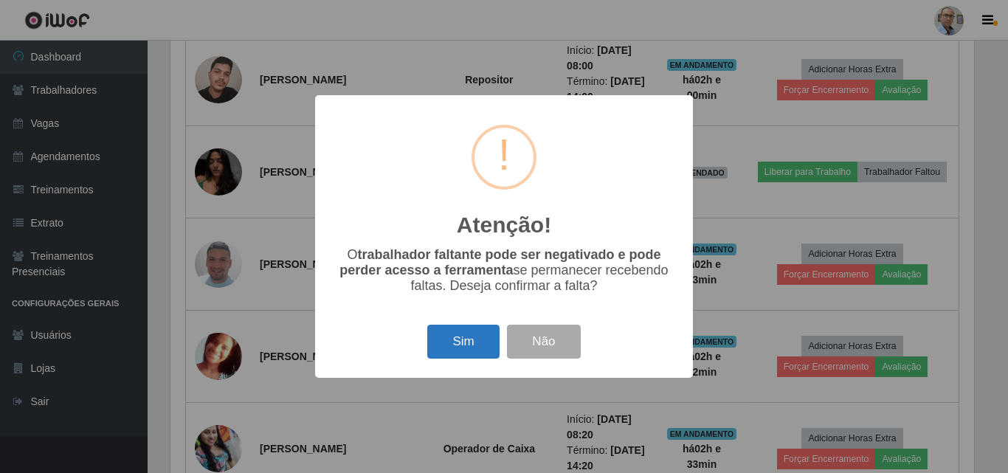
click at [471, 341] on button "Sim" at bounding box center [463, 342] width 72 height 35
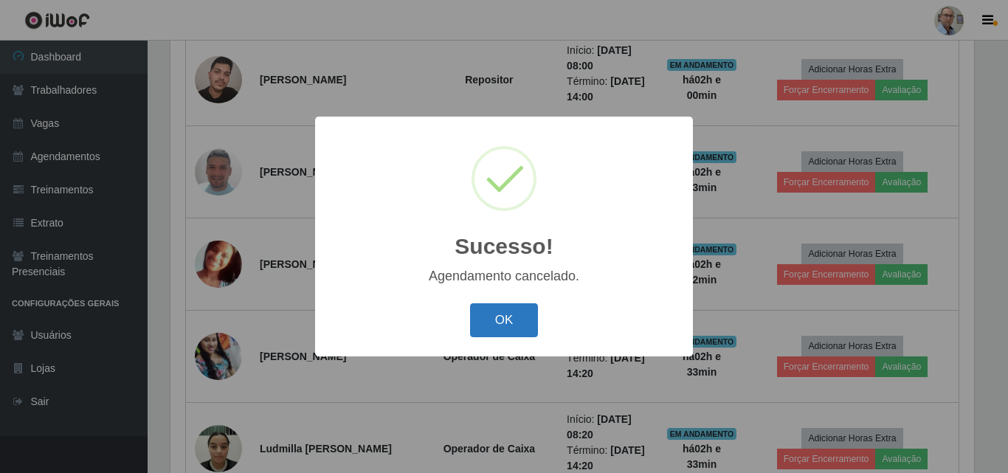
click at [496, 316] on button "OK" at bounding box center [504, 320] width 69 height 35
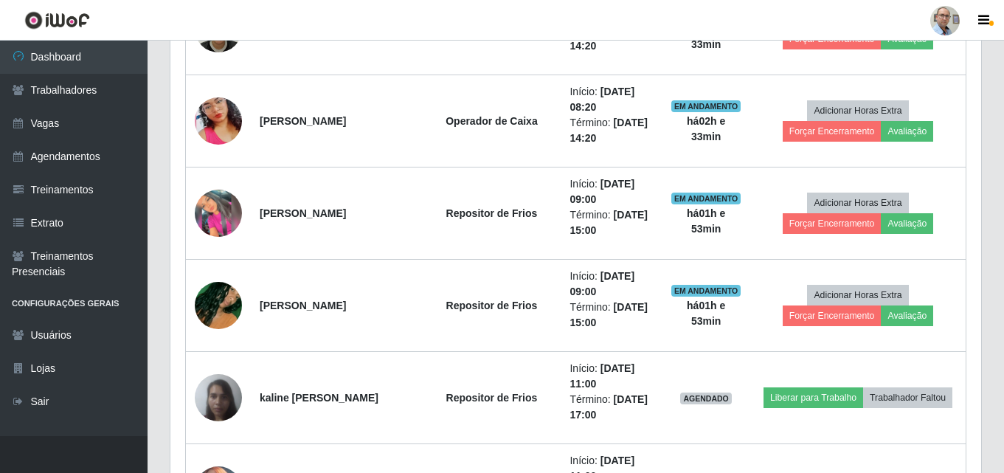
scroll to position [1480, 0]
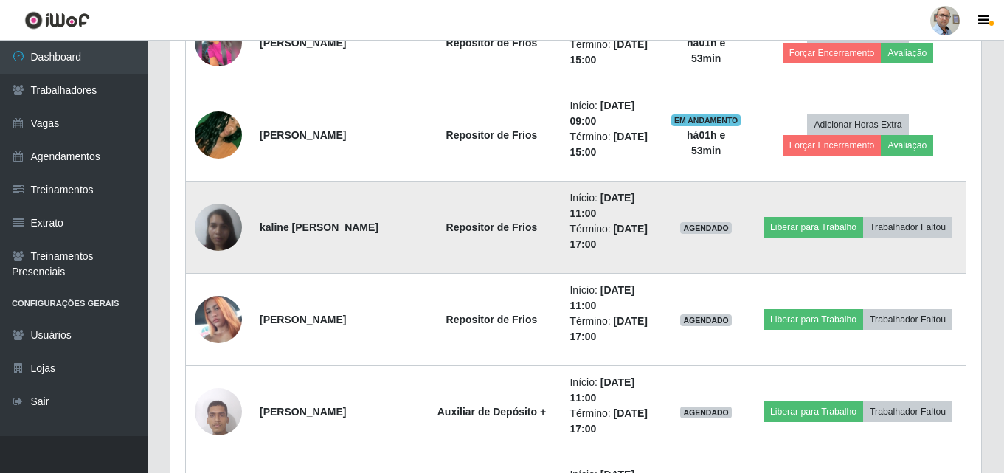
click at [218, 225] on img at bounding box center [218, 226] width 47 height 63
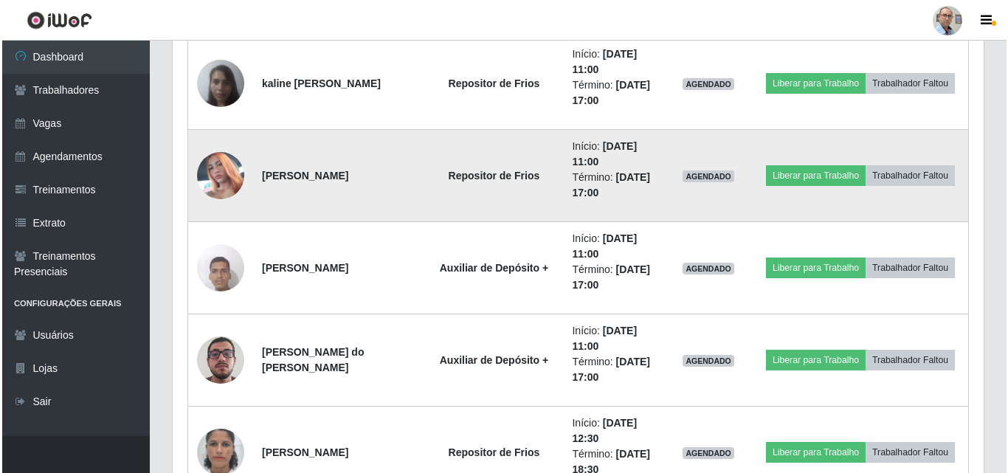
scroll to position [1627, 0]
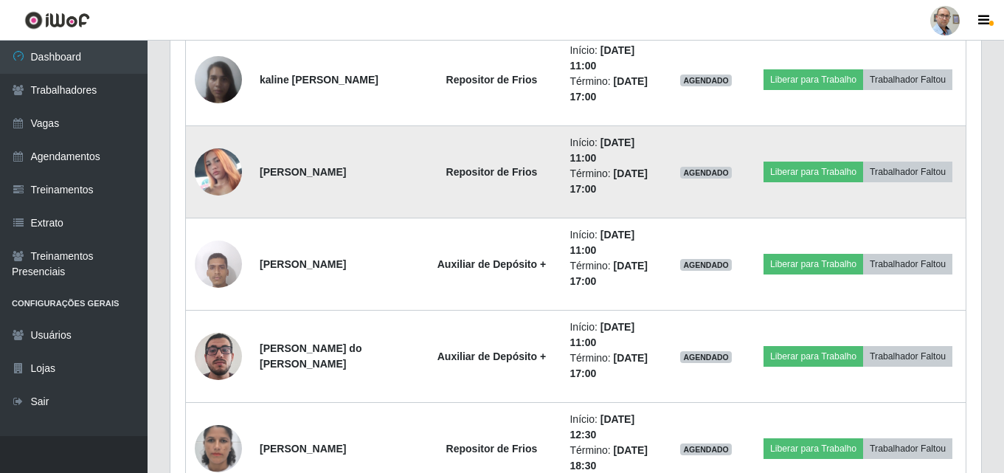
click at [215, 166] on img at bounding box center [218, 172] width 47 height 84
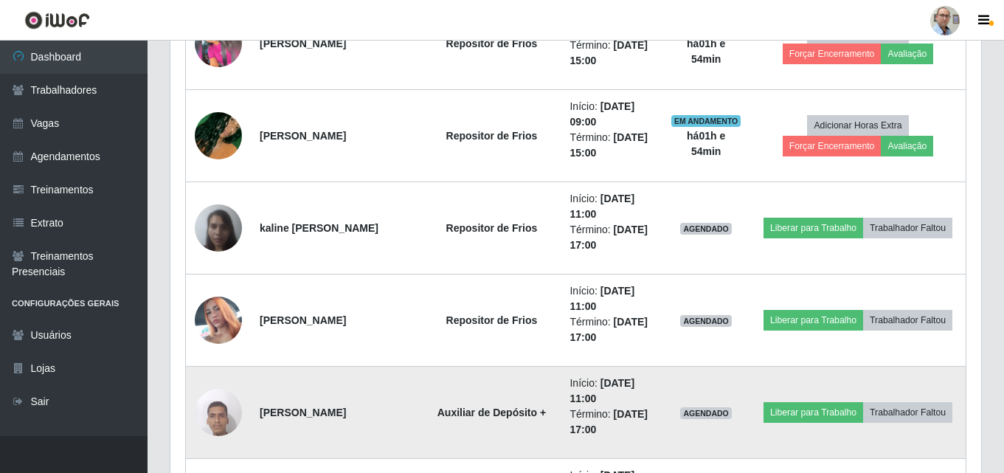
scroll to position [1480, 0]
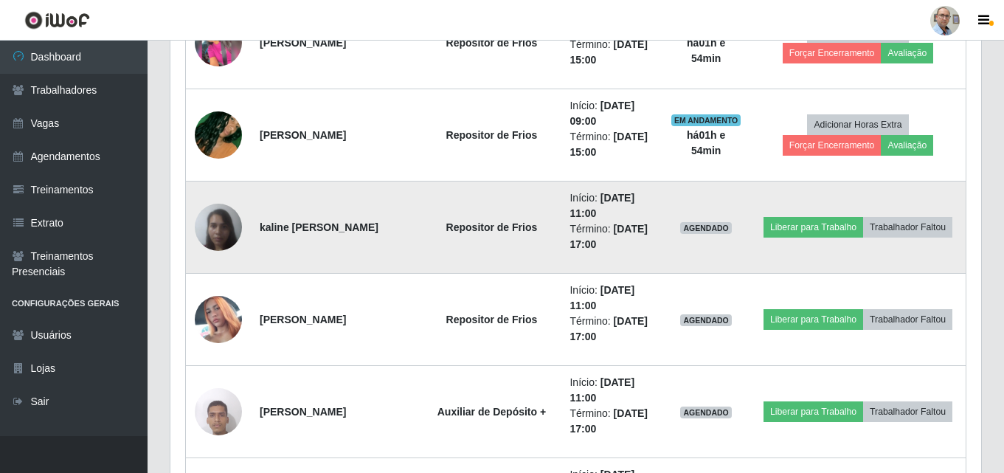
click at [218, 229] on img at bounding box center [218, 226] width 47 height 63
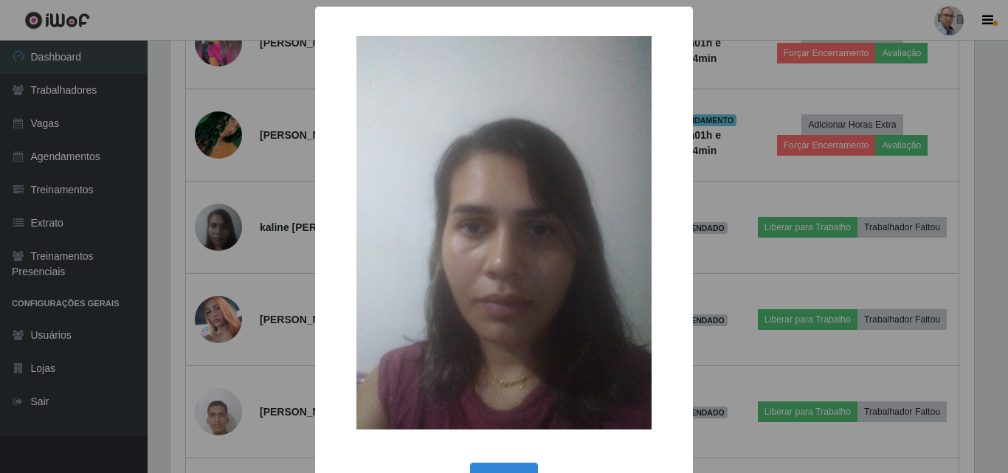
click at [267, 146] on div "× OK Cancel" at bounding box center [504, 236] width 1008 height 473
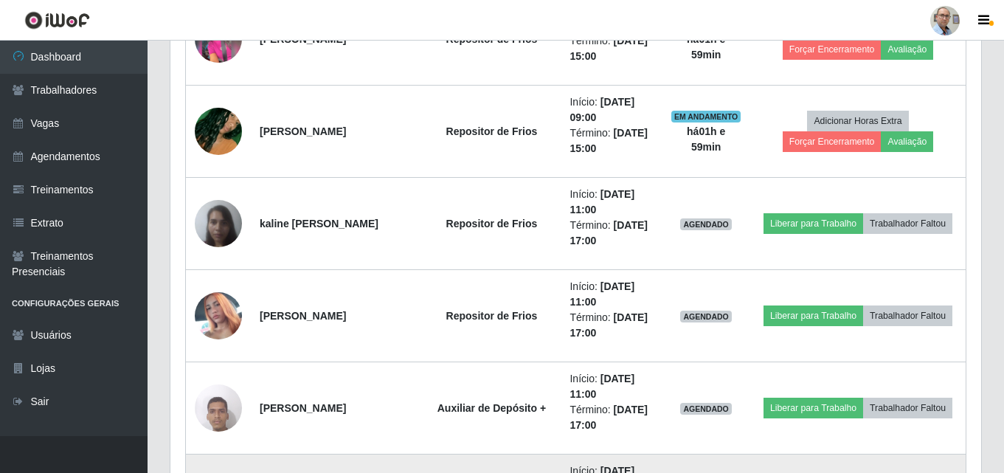
scroll to position [1480, 0]
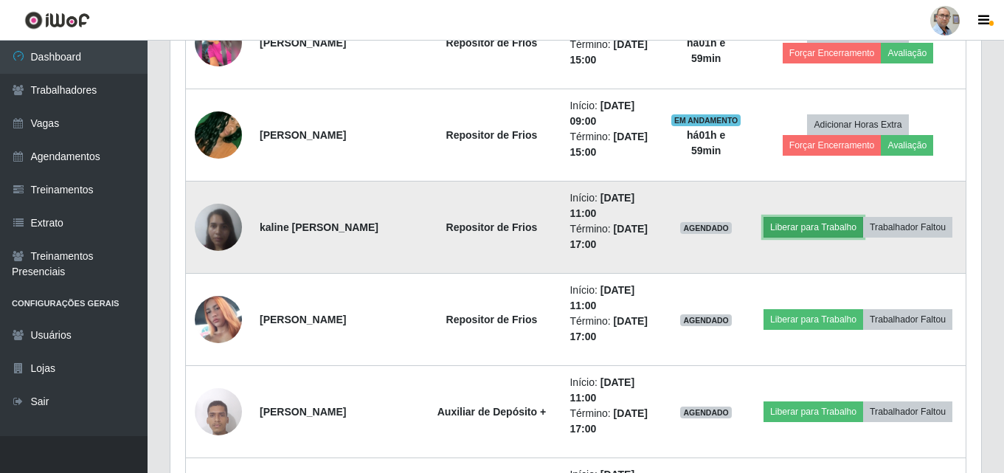
click at [829, 221] on button "Liberar para Trabalho" at bounding box center [813, 227] width 100 height 21
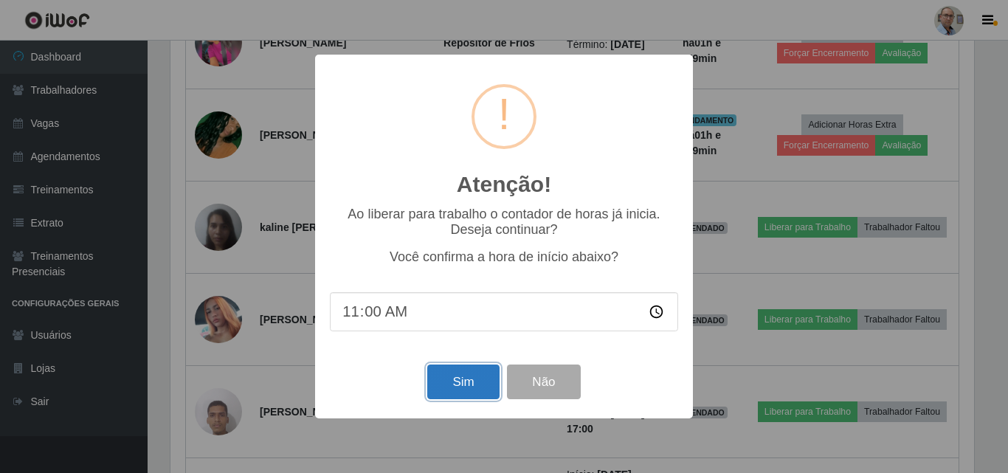
click at [455, 375] on button "Sim" at bounding box center [463, 381] width 72 height 35
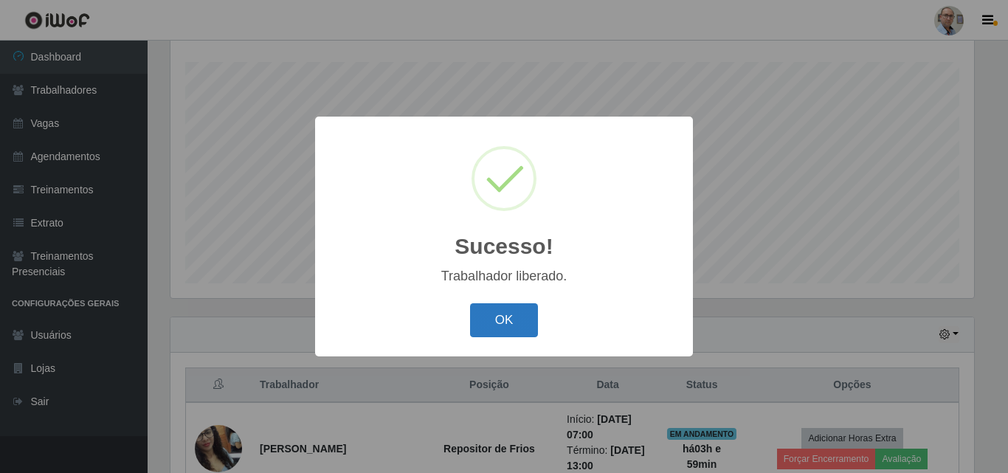
click at [517, 327] on button "OK" at bounding box center [504, 320] width 69 height 35
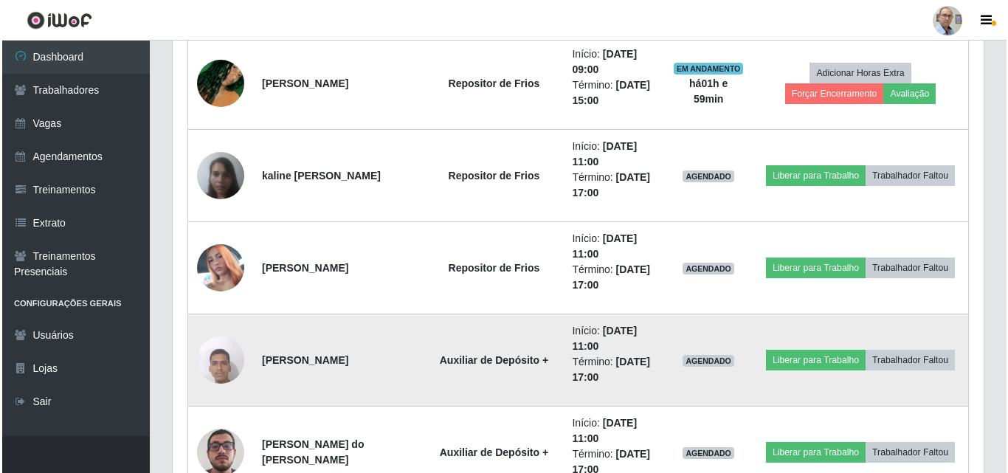
scroll to position [1498, 0]
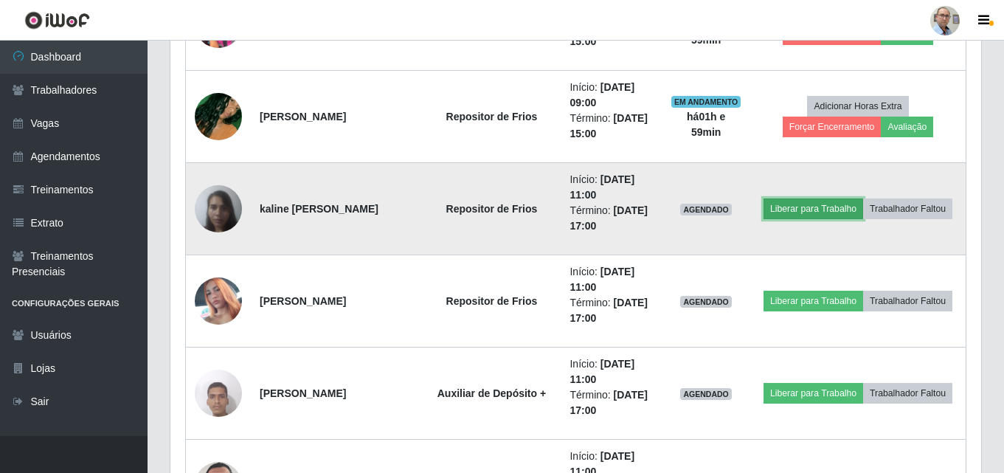
click at [794, 213] on button "Liberar para Trabalho" at bounding box center [813, 208] width 100 height 21
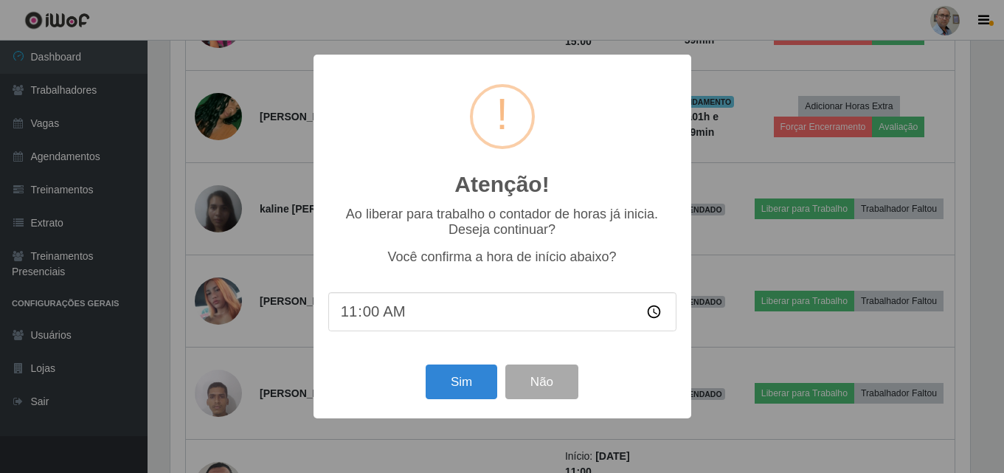
scroll to position [306, 803]
click at [461, 382] on button "Sim" at bounding box center [463, 381] width 72 height 35
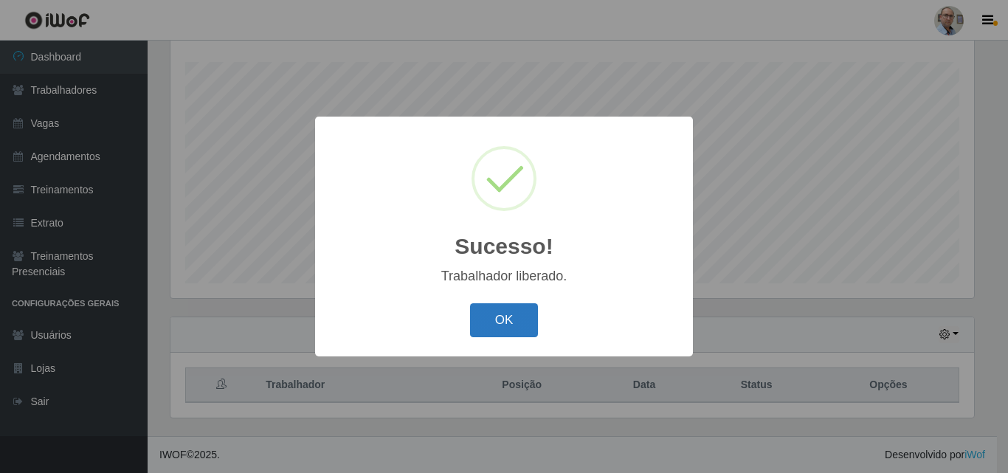
click at [501, 313] on button "OK" at bounding box center [504, 320] width 69 height 35
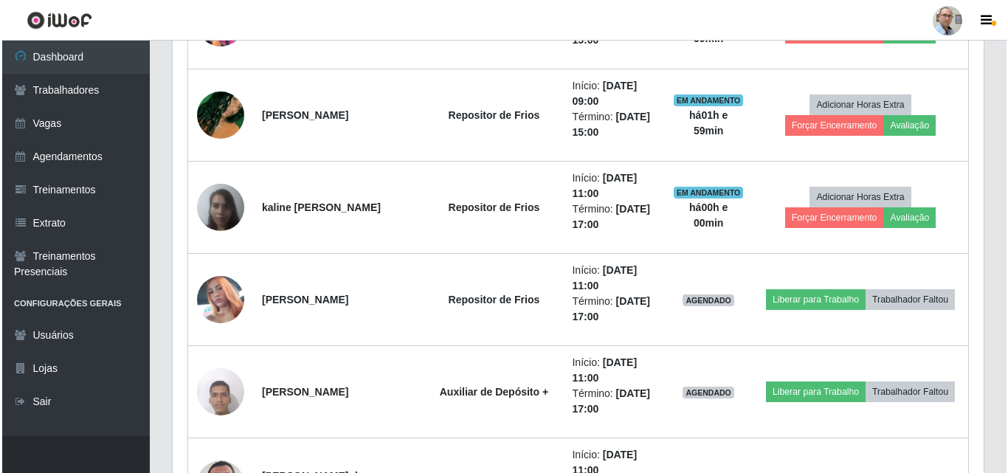
scroll to position [1498, 0]
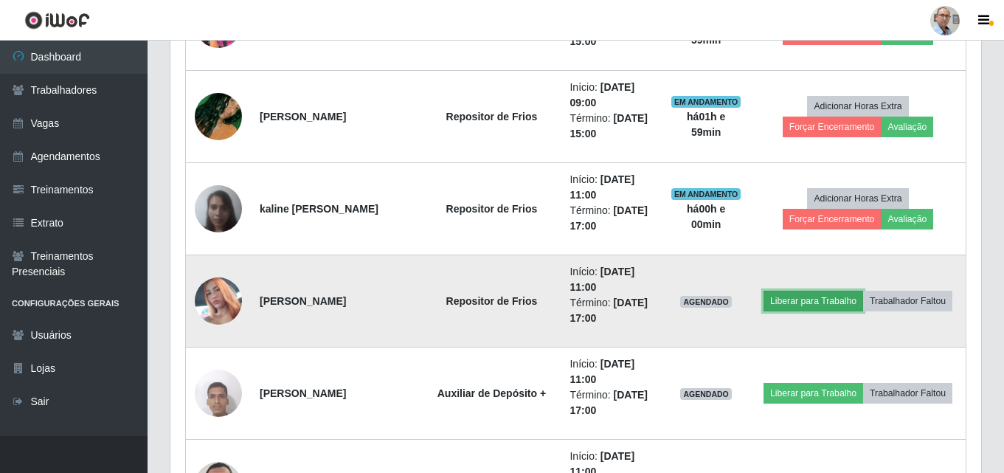
click at [817, 301] on button "Liberar para Trabalho" at bounding box center [813, 301] width 100 height 21
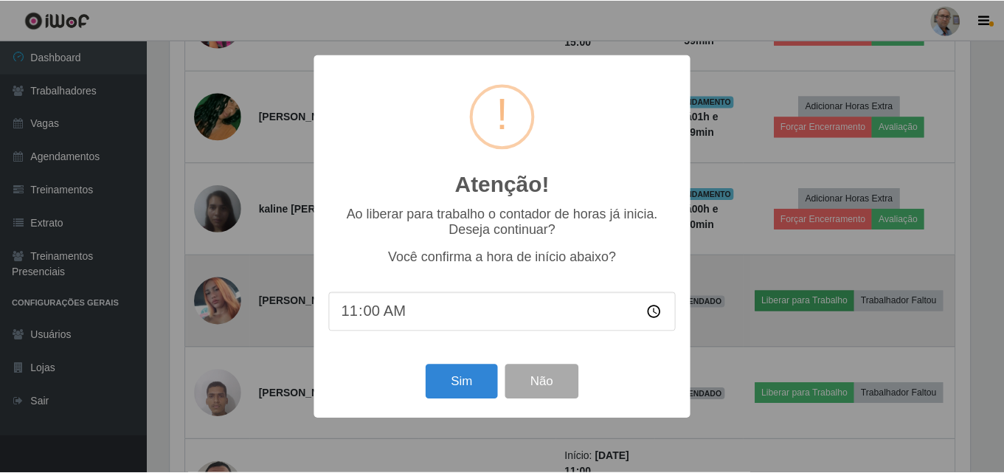
scroll to position [306, 803]
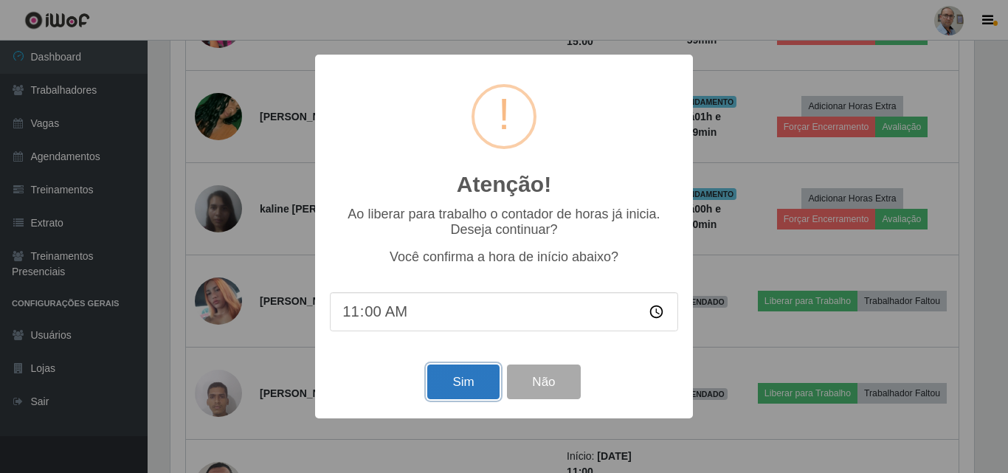
click at [471, 378] on button "Sim" at bounding box center [463, 381] width 72 height 35
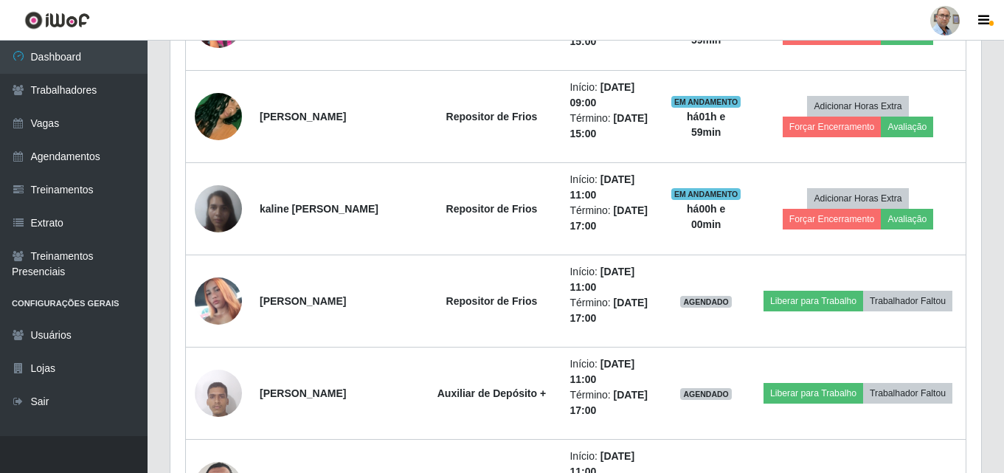
scroll to position [306, 811]
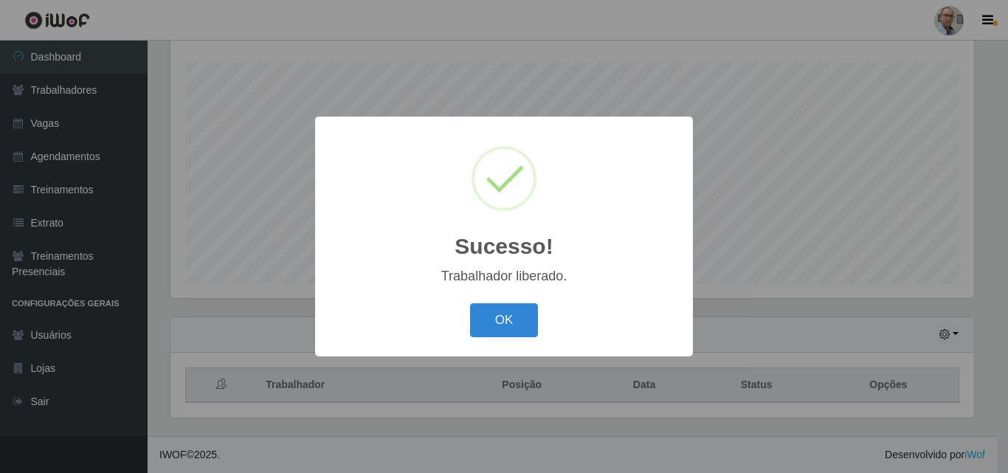
click at [498, 339] on div "OK Cancel" at bounding box center [504, 320] width 348 height 42
click at [503, 316] on button "OK" at bounding box center [504, 320] width 69 height 35
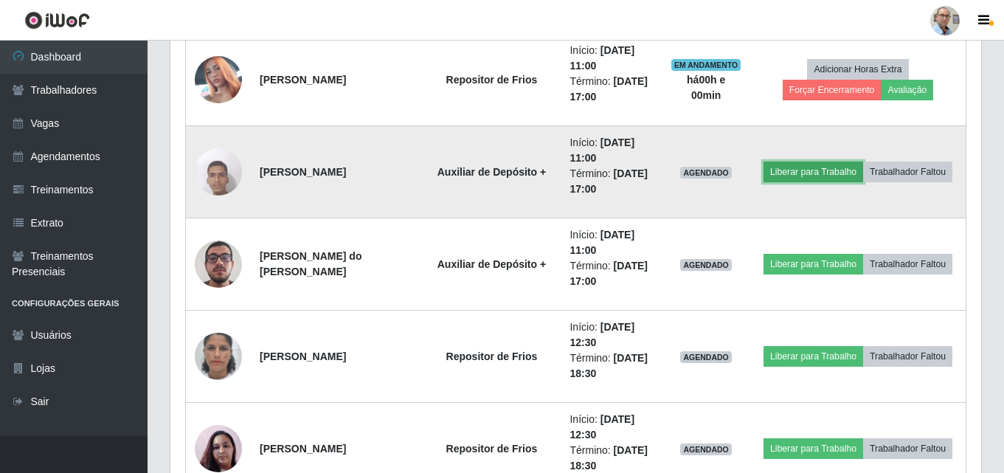
click at [790, 170] on button "Liberar para Trabalho" at bounding box center [813, 172] width 100 height 21
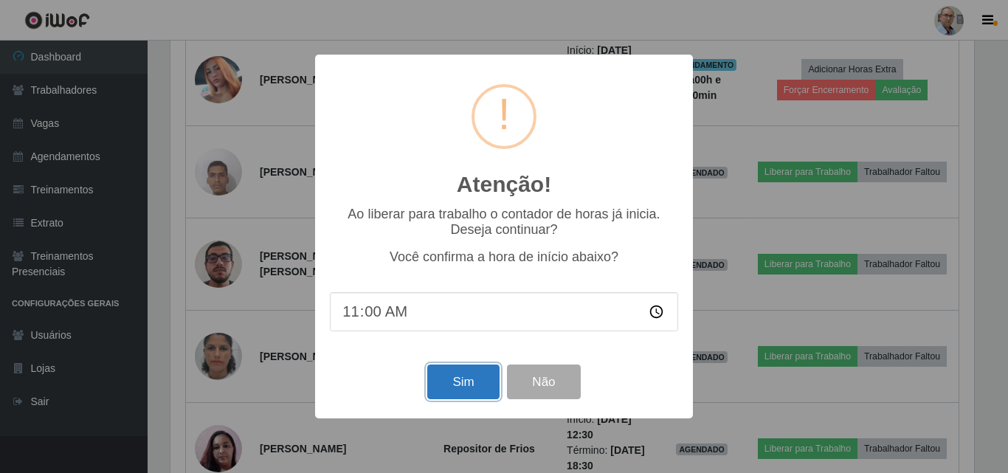
click at [471, 381] on button "Sim" at bounding box center [463, 381] width 72 height 35
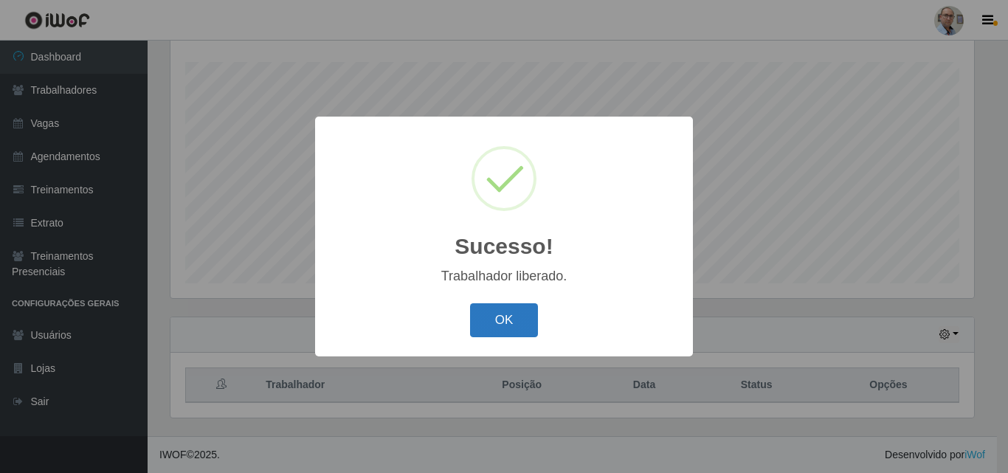
click at [508, 319] on button "OK" at bounding box center [504, 320] width 69 height 35
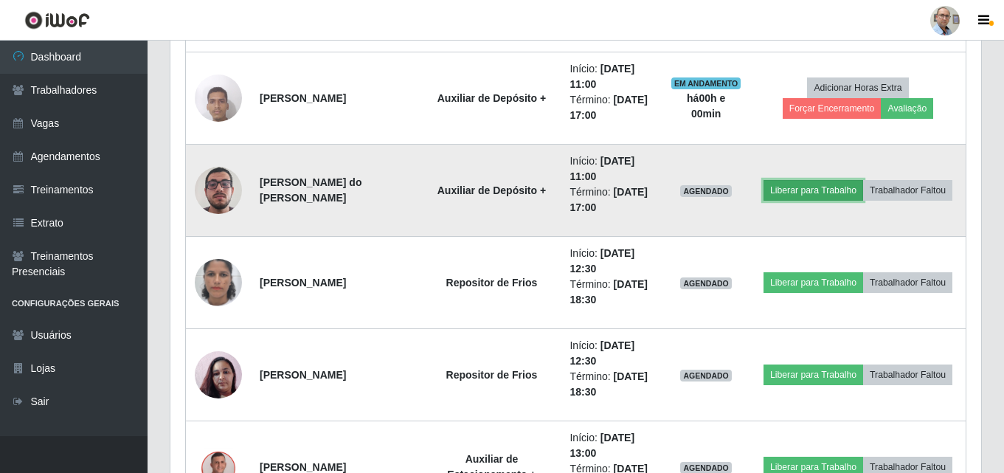
click at [802, 193] on button "Liberar para Trabalho" at bounding box center [813, 190] width 100 height 21
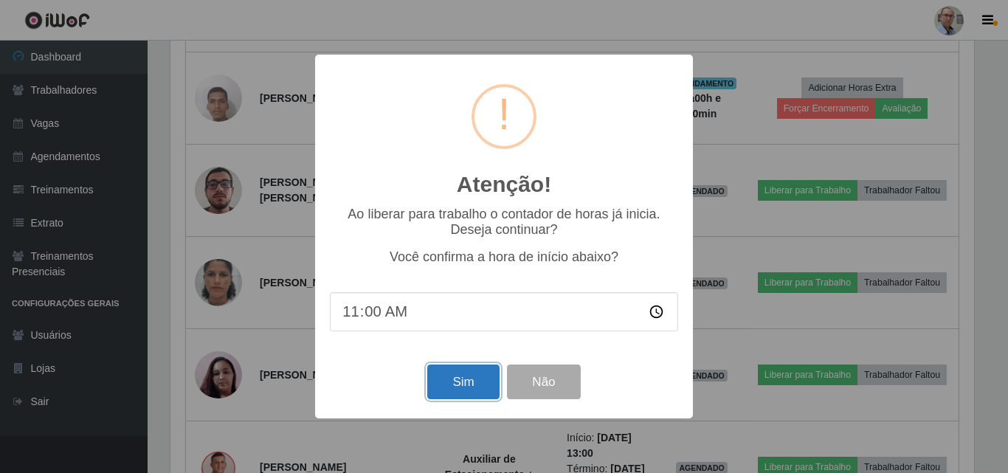
click at [467, 372] on button "Sim" at bounding box center [463, 381] width 72 height 35
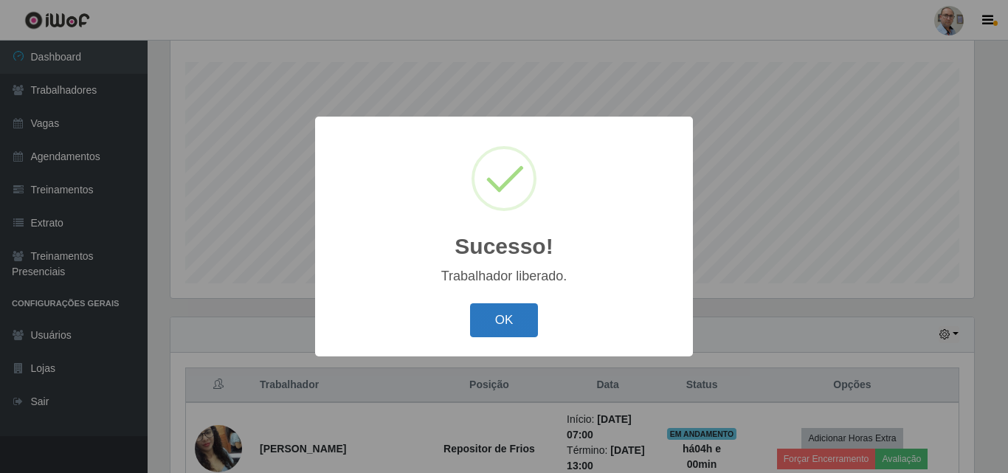
click at [483, 315] on button "OK" at bounding box center [504, 320] width 69 height 35
